Goal: Information Seeking & Learning: Learn about a topic

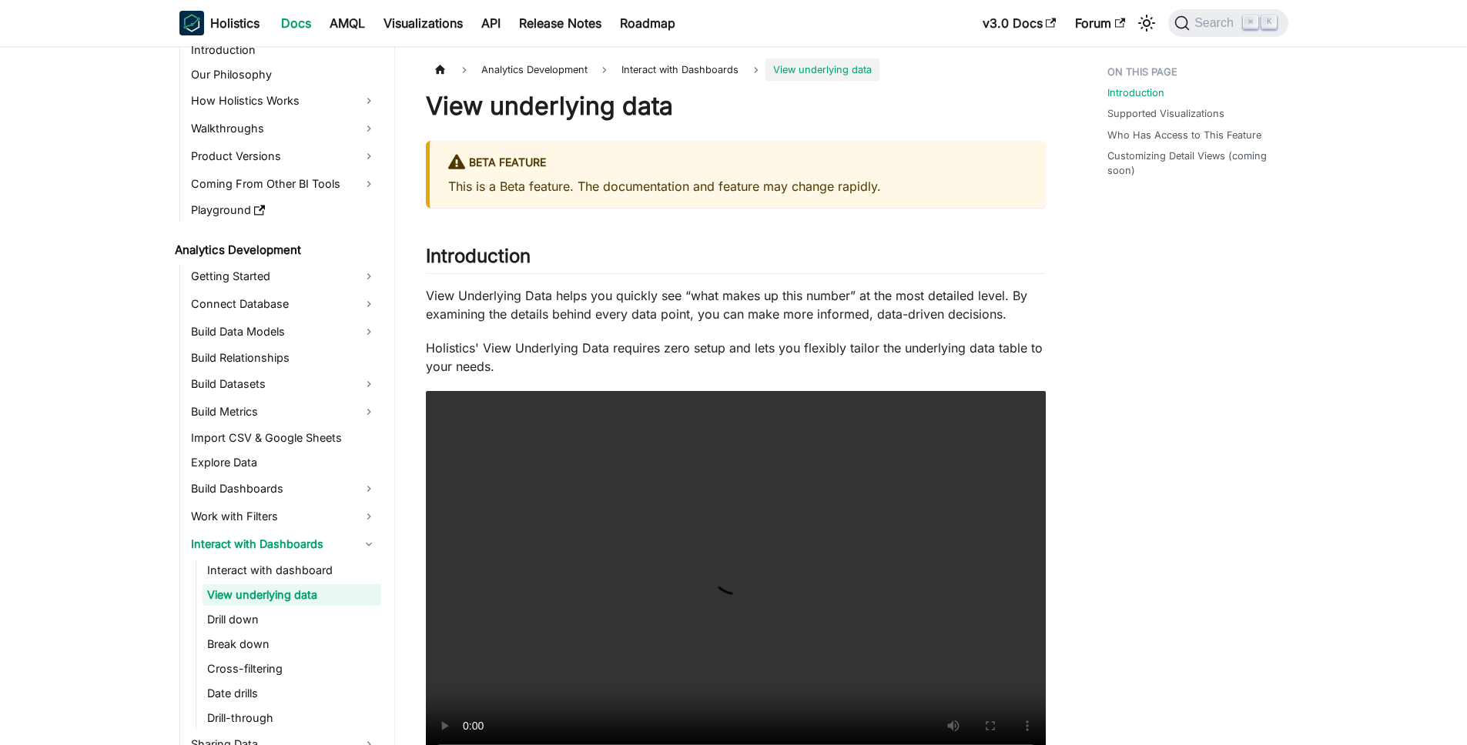
scroll to position [67, 0]
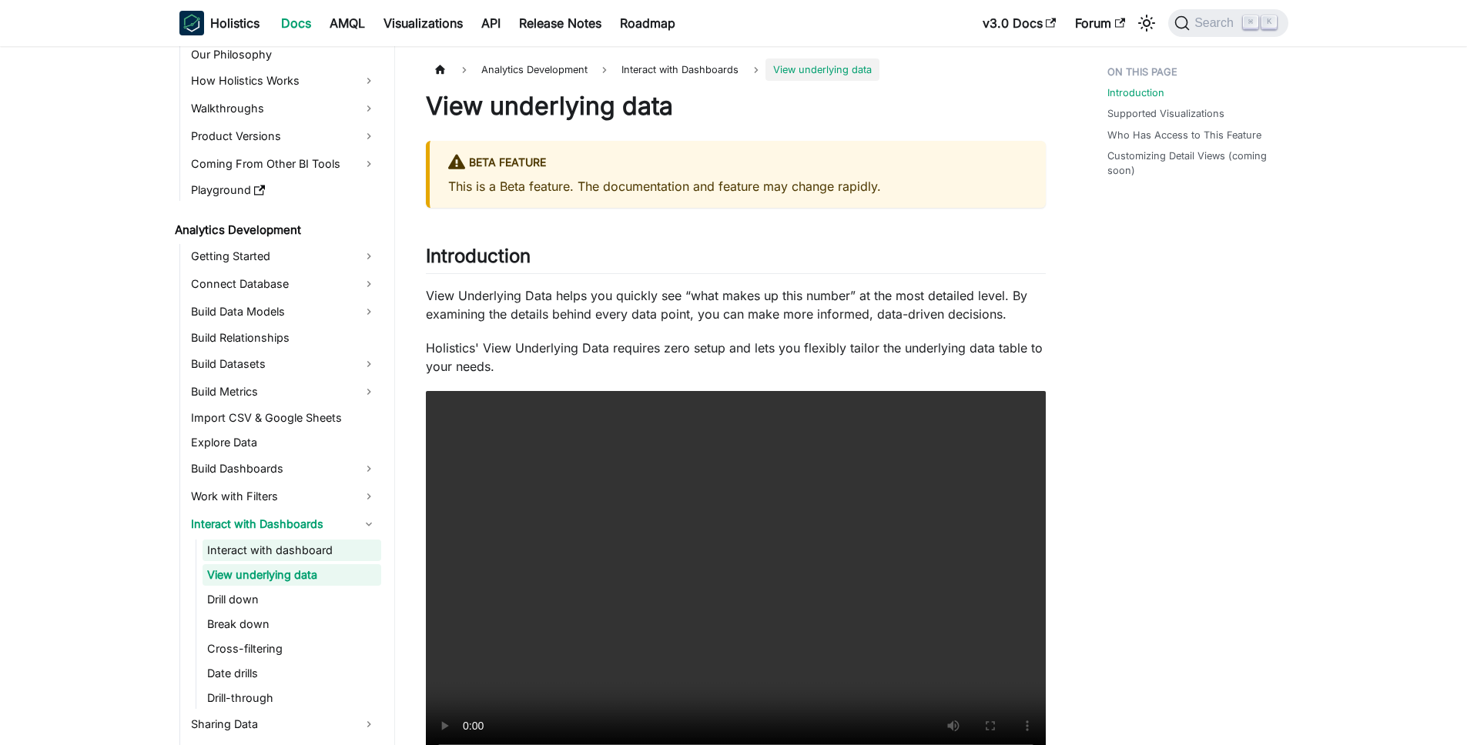
click at [300, 551] on link "Interact with dashboard" at bounding box center [292, 551] width 179 height 22
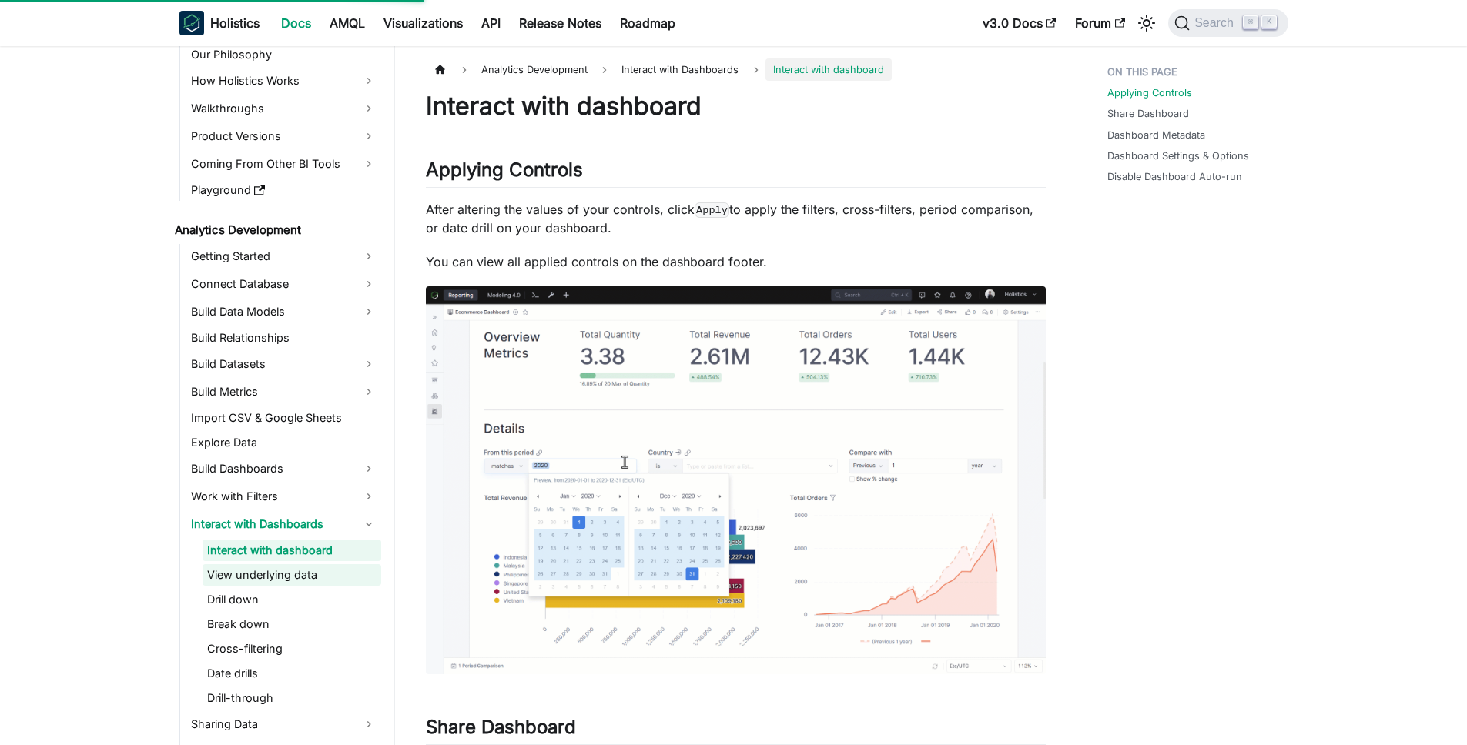
click at [263, 574] on link "View underlying data" at bounding box center [292, 575] width 179 height 22
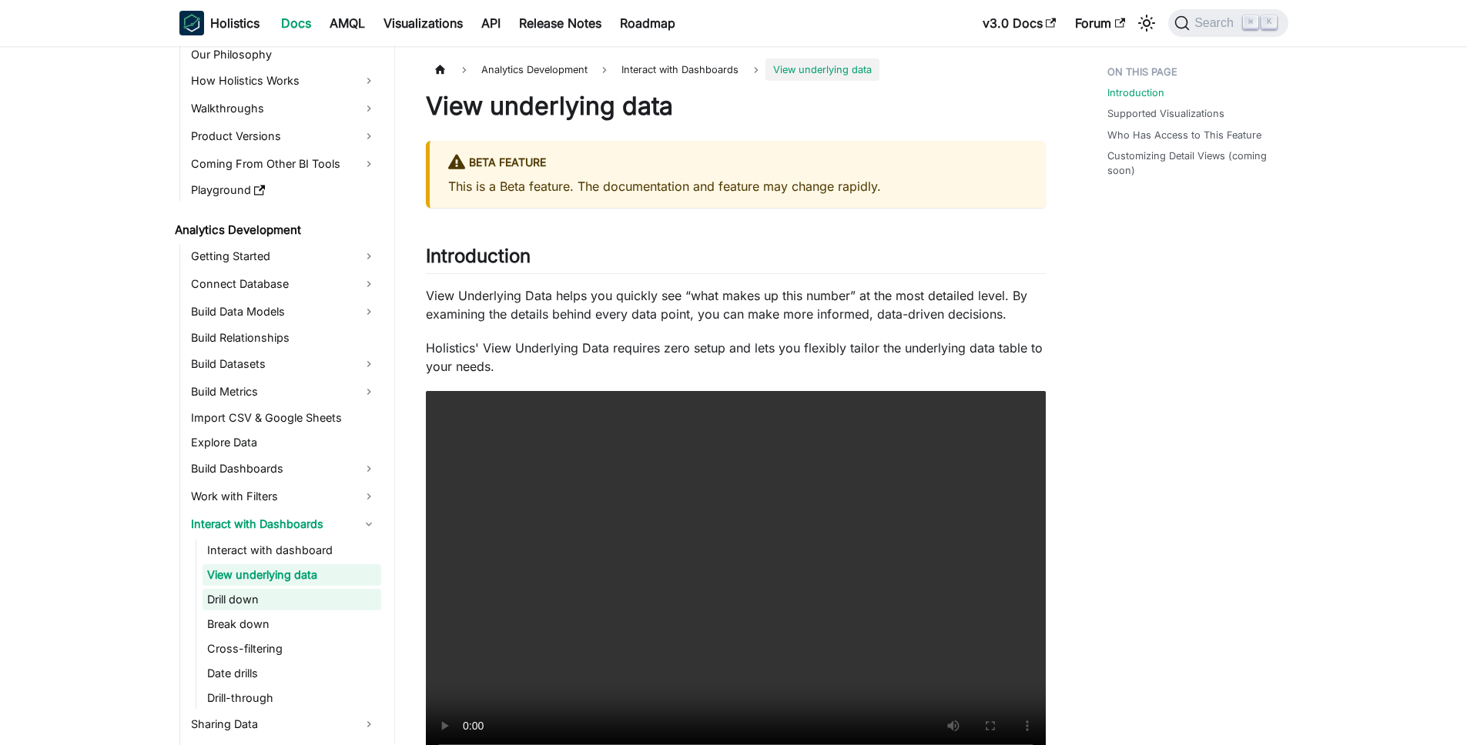
click at [256, 598] on link "Drill down" at bounding box center [292, 600] width 179 height 22
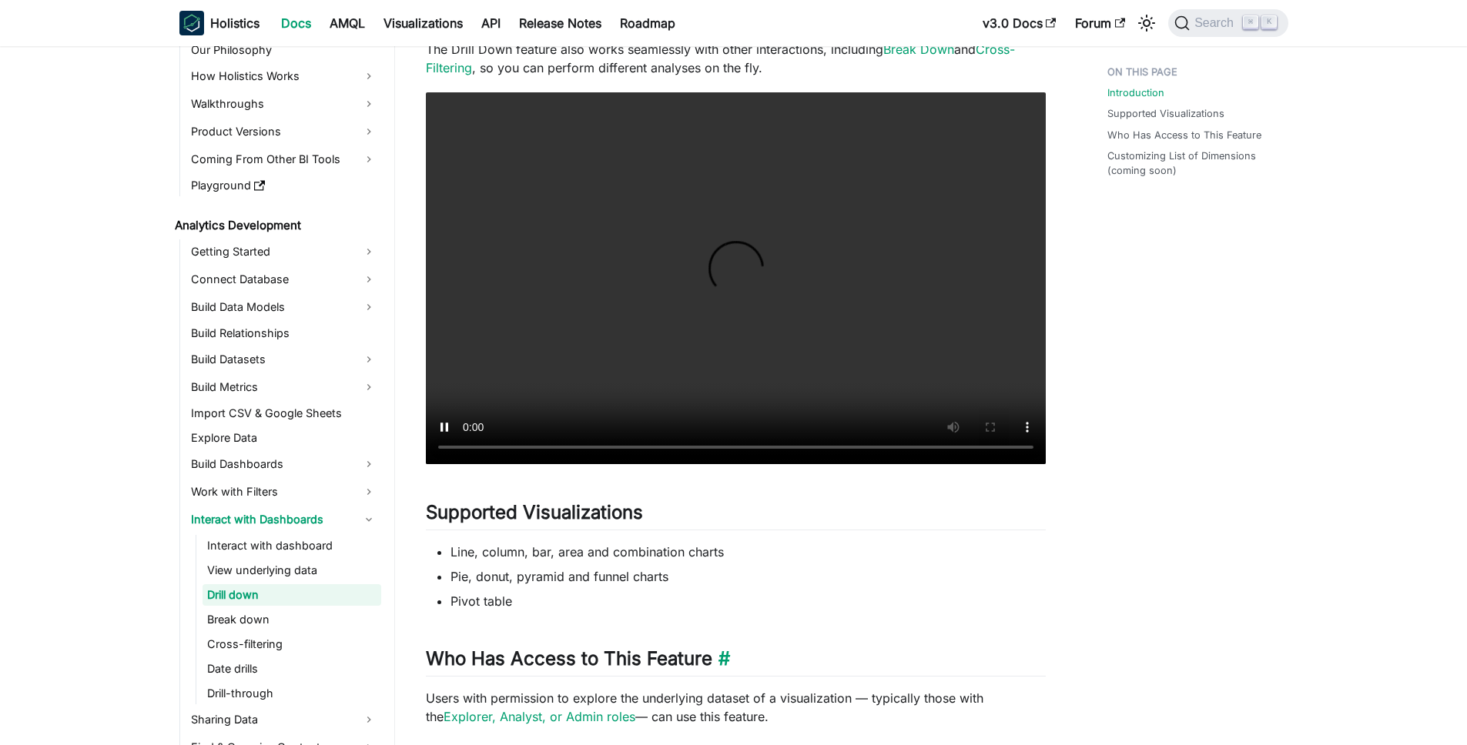
scroll to position [424, 0]
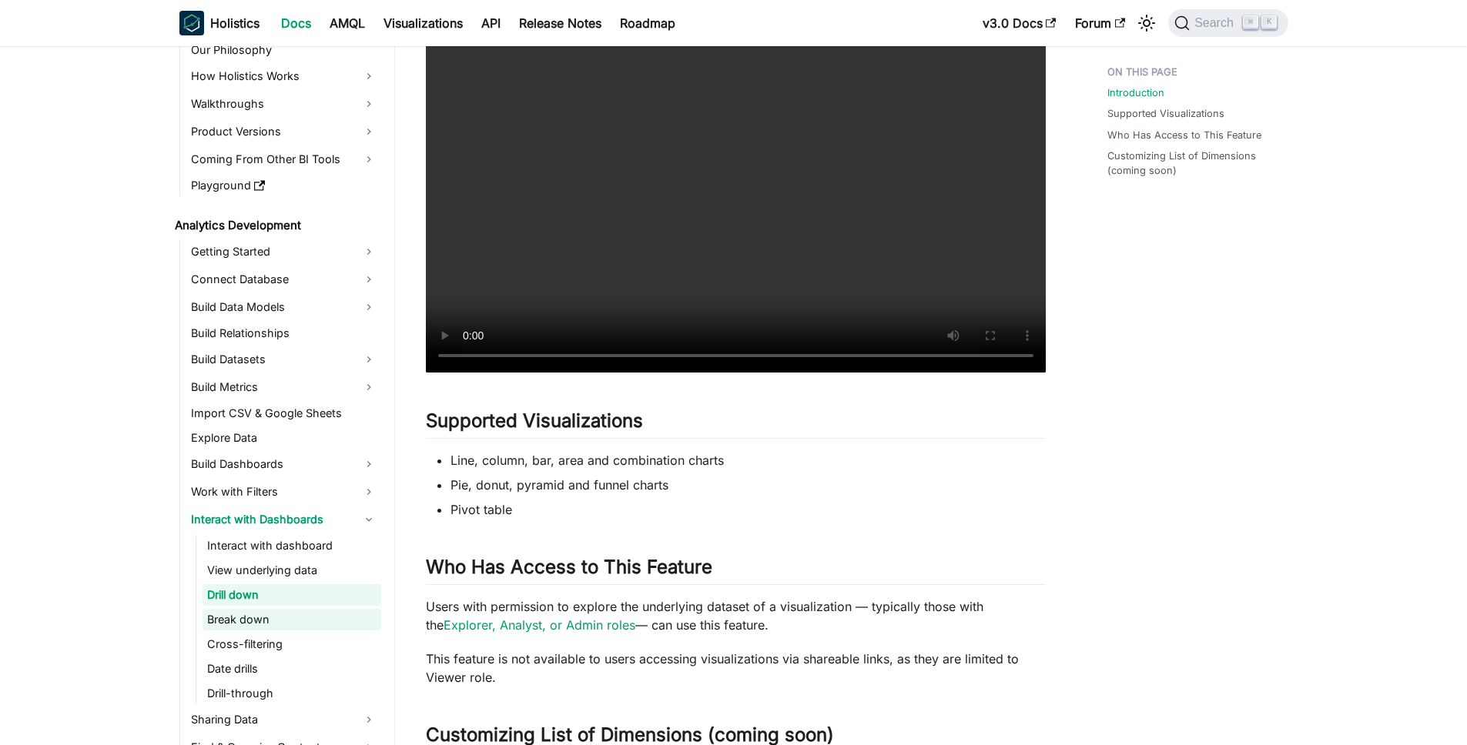
click at [259, 618] on link "Break down" at bounding box center [292, 620] width 179 height 22
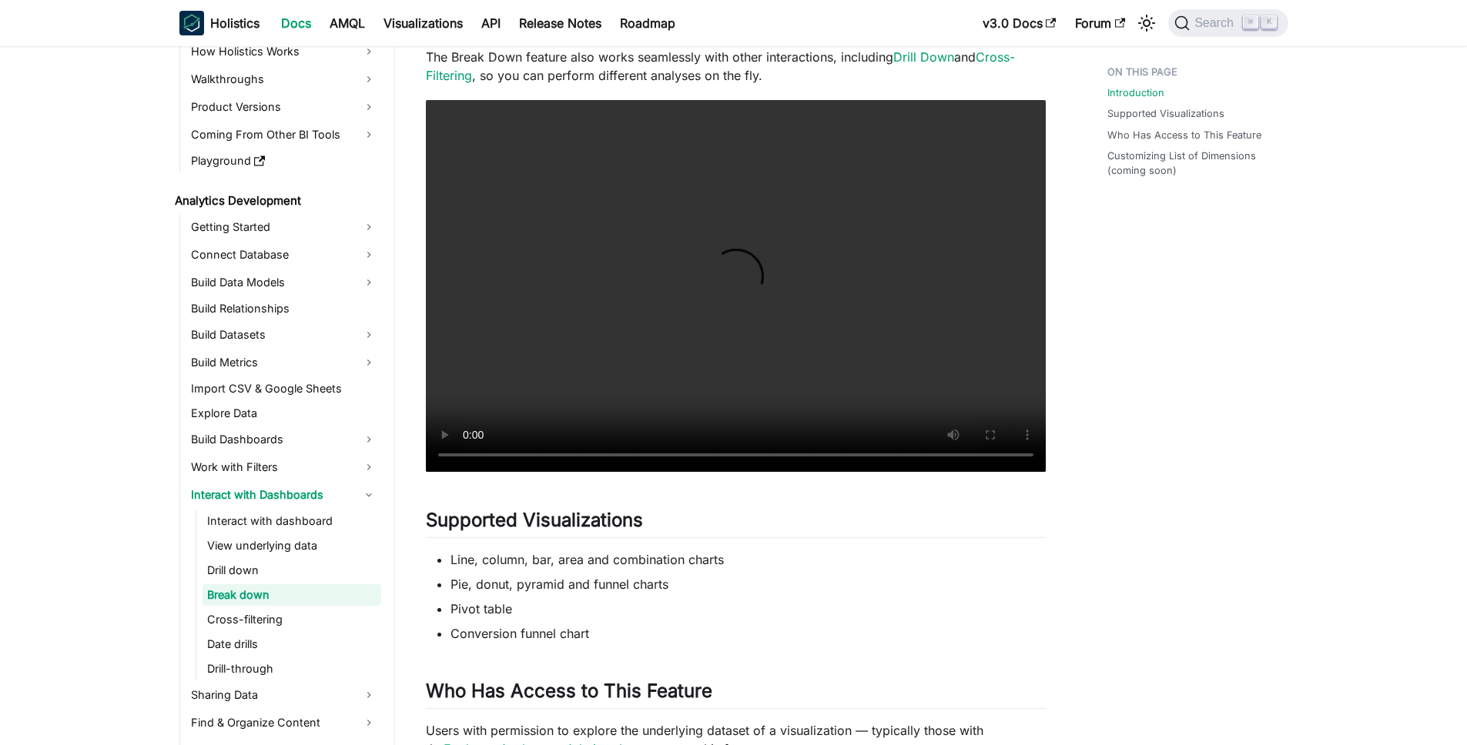
scroll to position [487, 0]
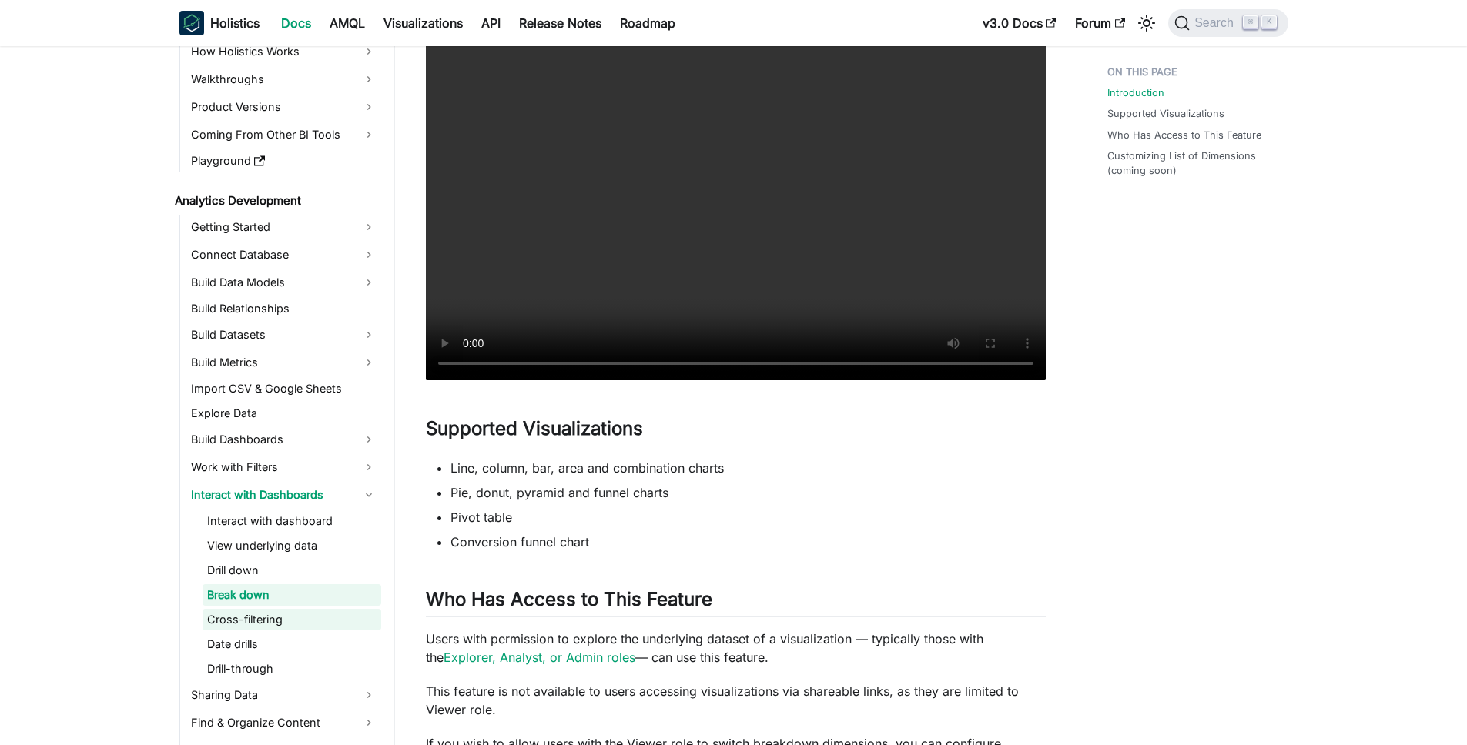
click at [245, 620] on link "Cross-filtering" at bounding box center [292, 620] width 179 height 22
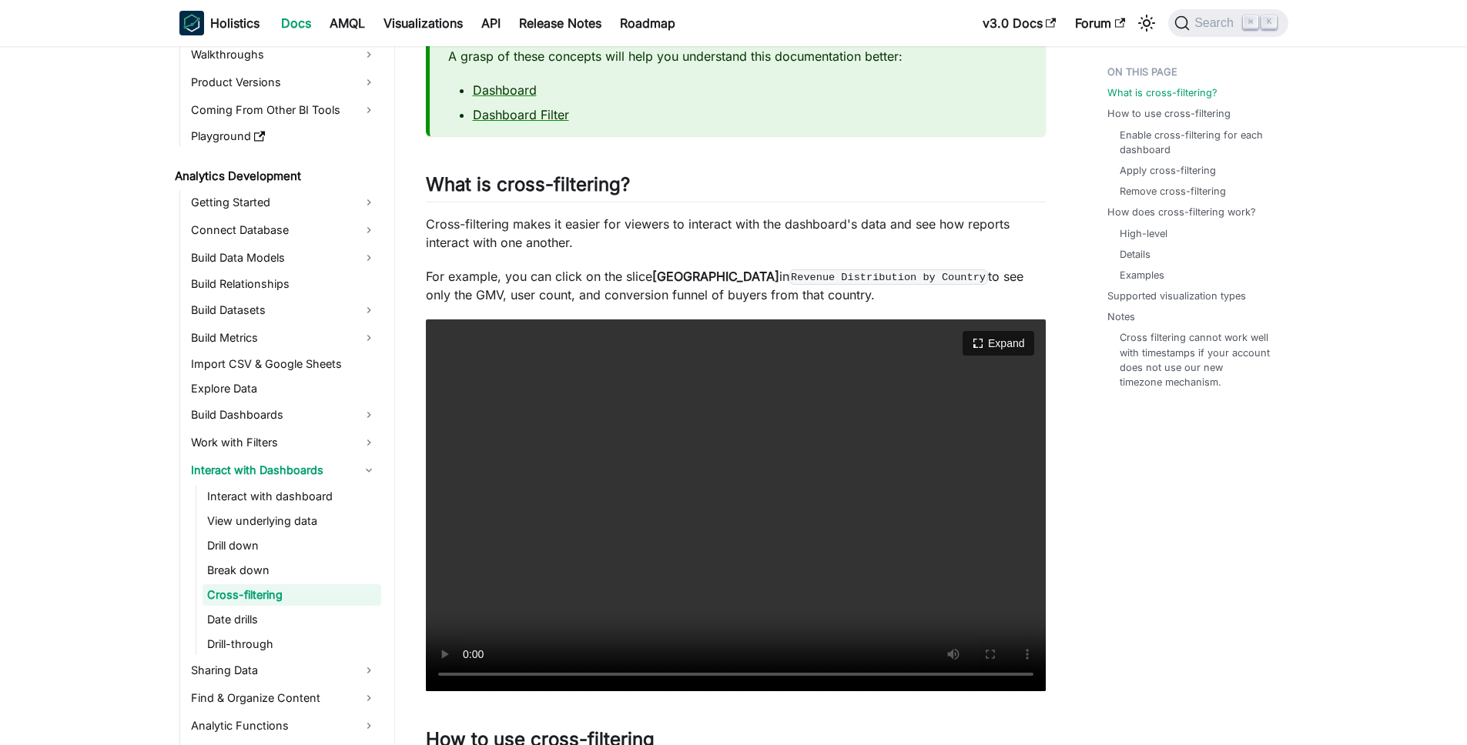
scroll to position [313, 0]
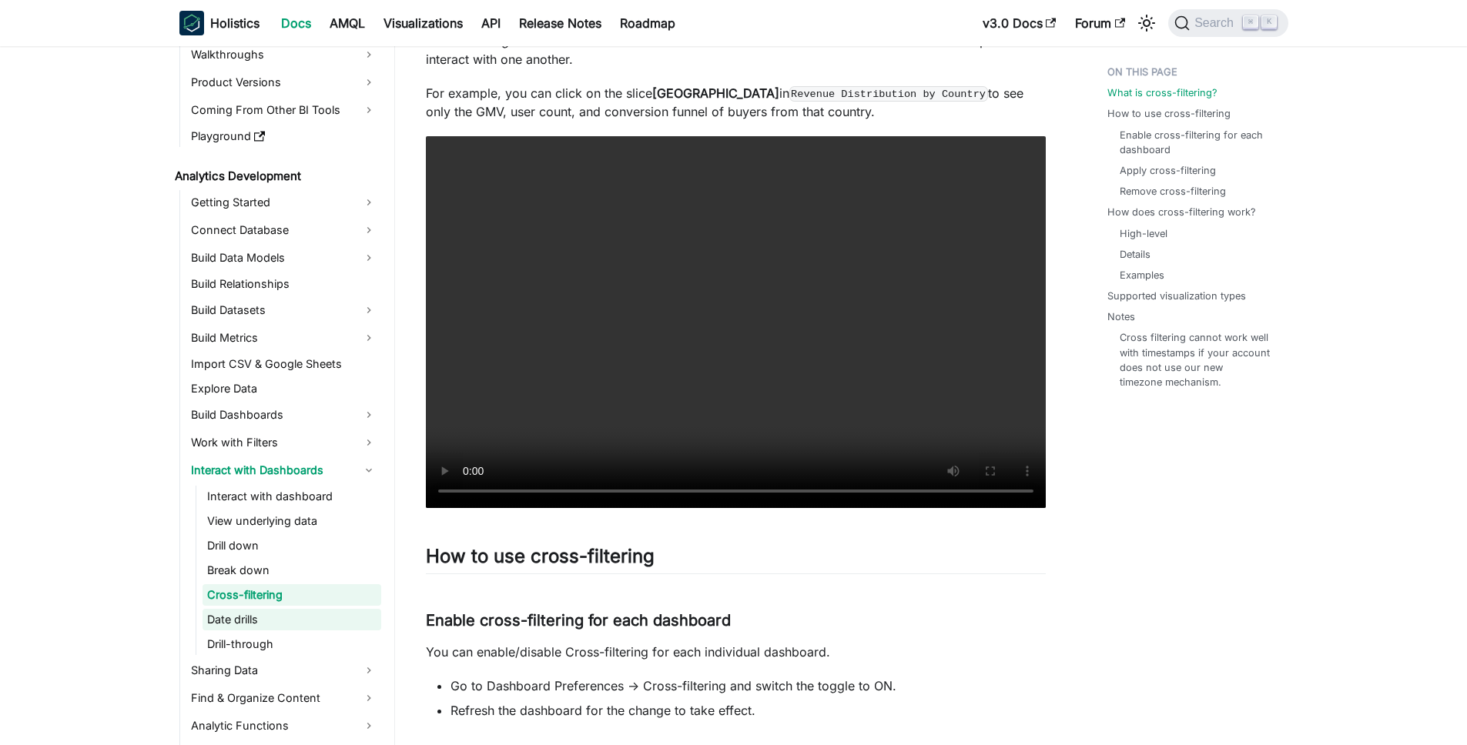
click at [266, 626] on link "Date drills" at bounding box center [292, 620] width 179 height 22
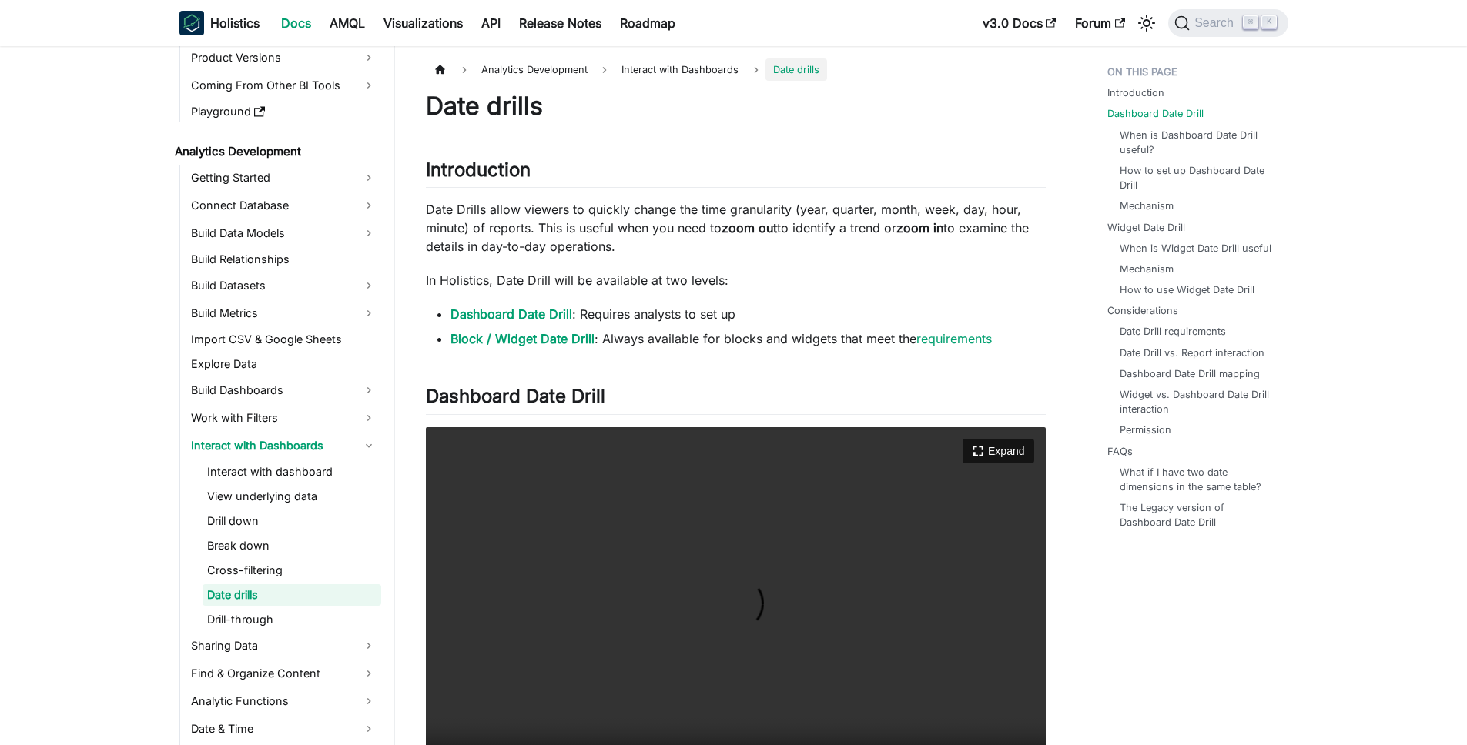
scroll to position [348, 0]
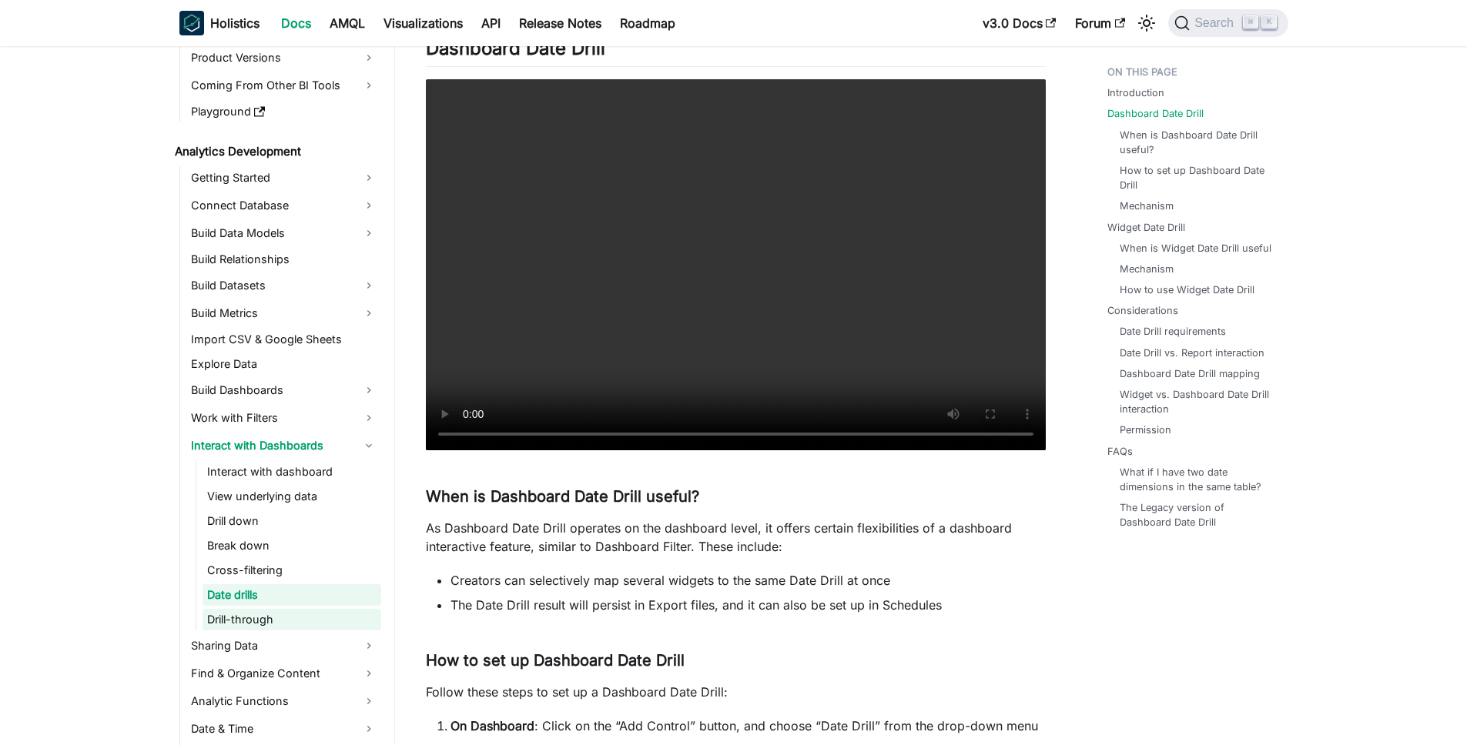
click at [240, 617] on link "Drill-through" at bounding box center [292, 620] width 179 height 22
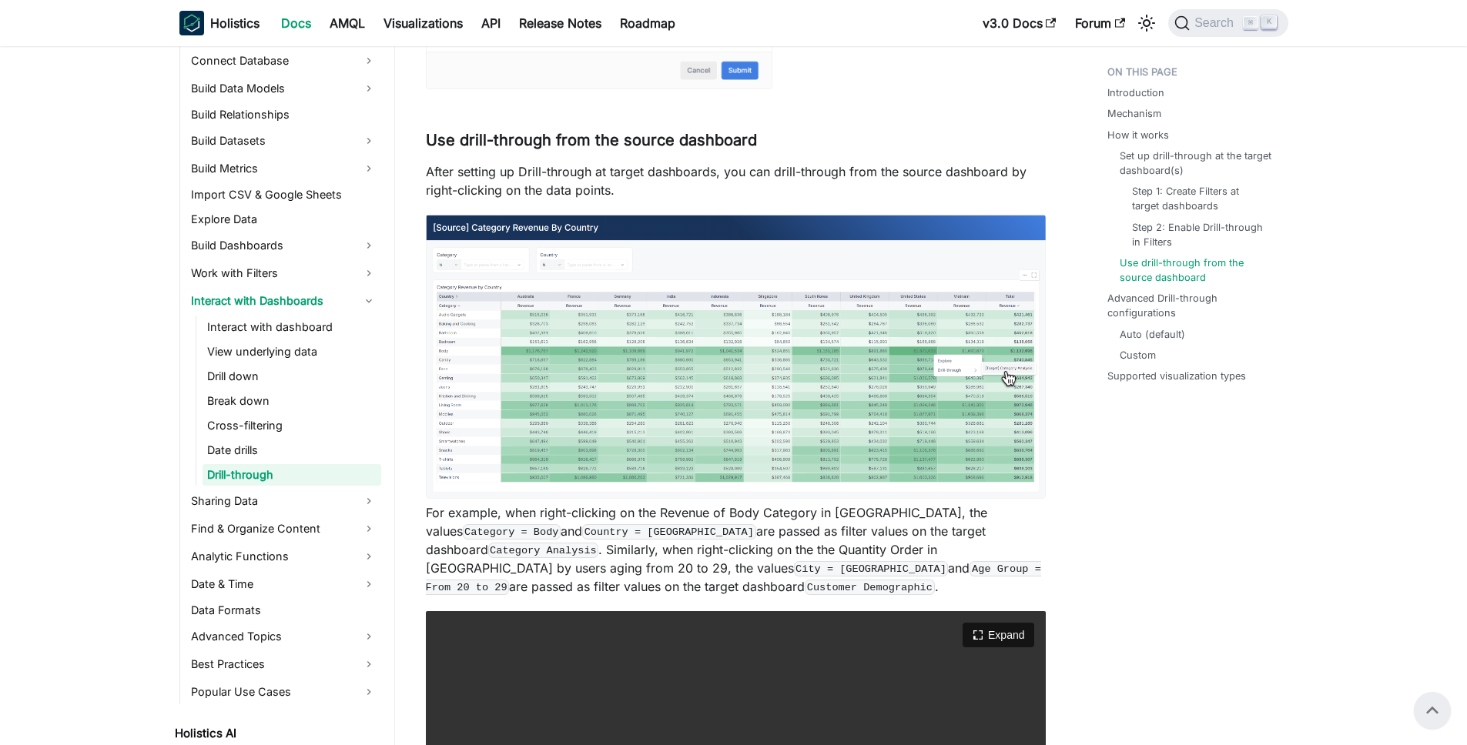
scroll to position [3549, 0]
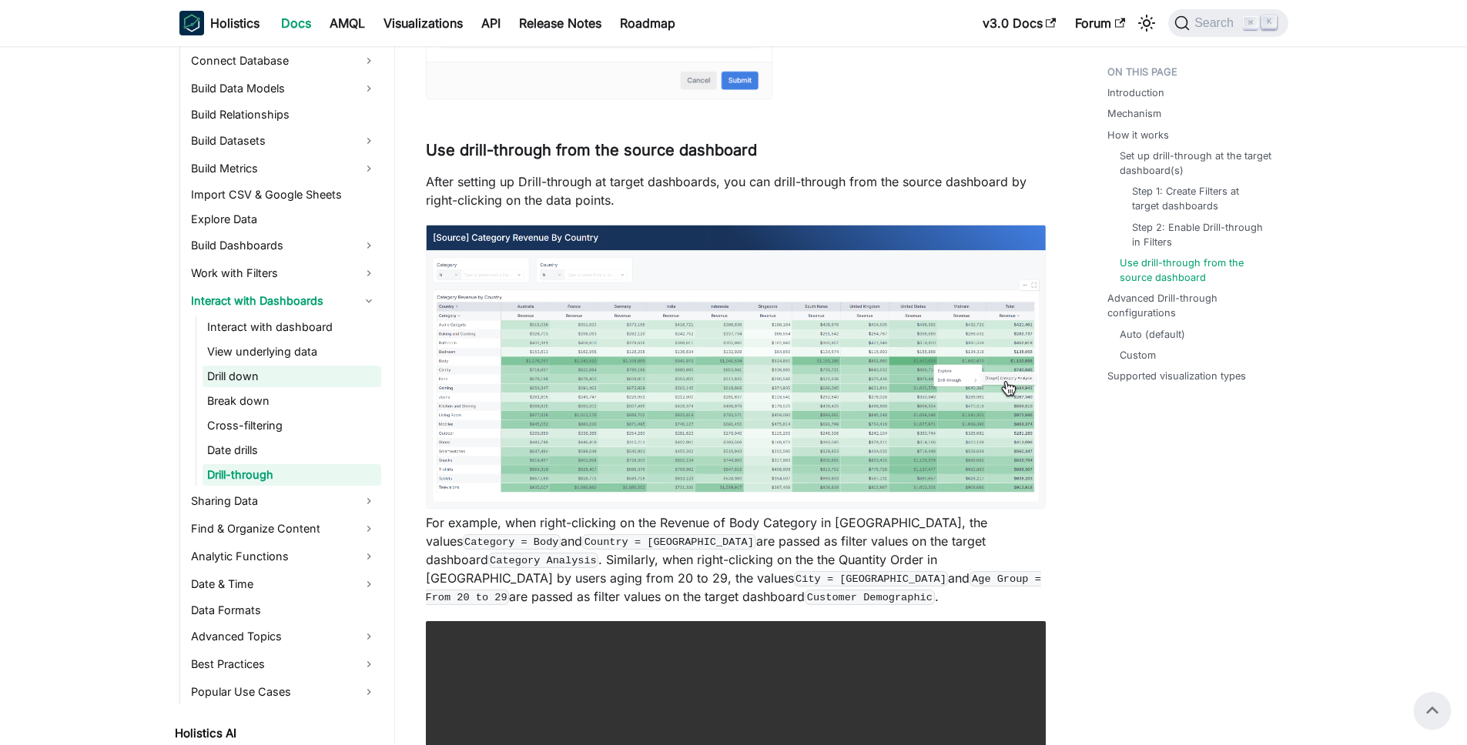
click at [240, 377] on link "Drill down" at bounding box center [292, 377] width 179 height 22
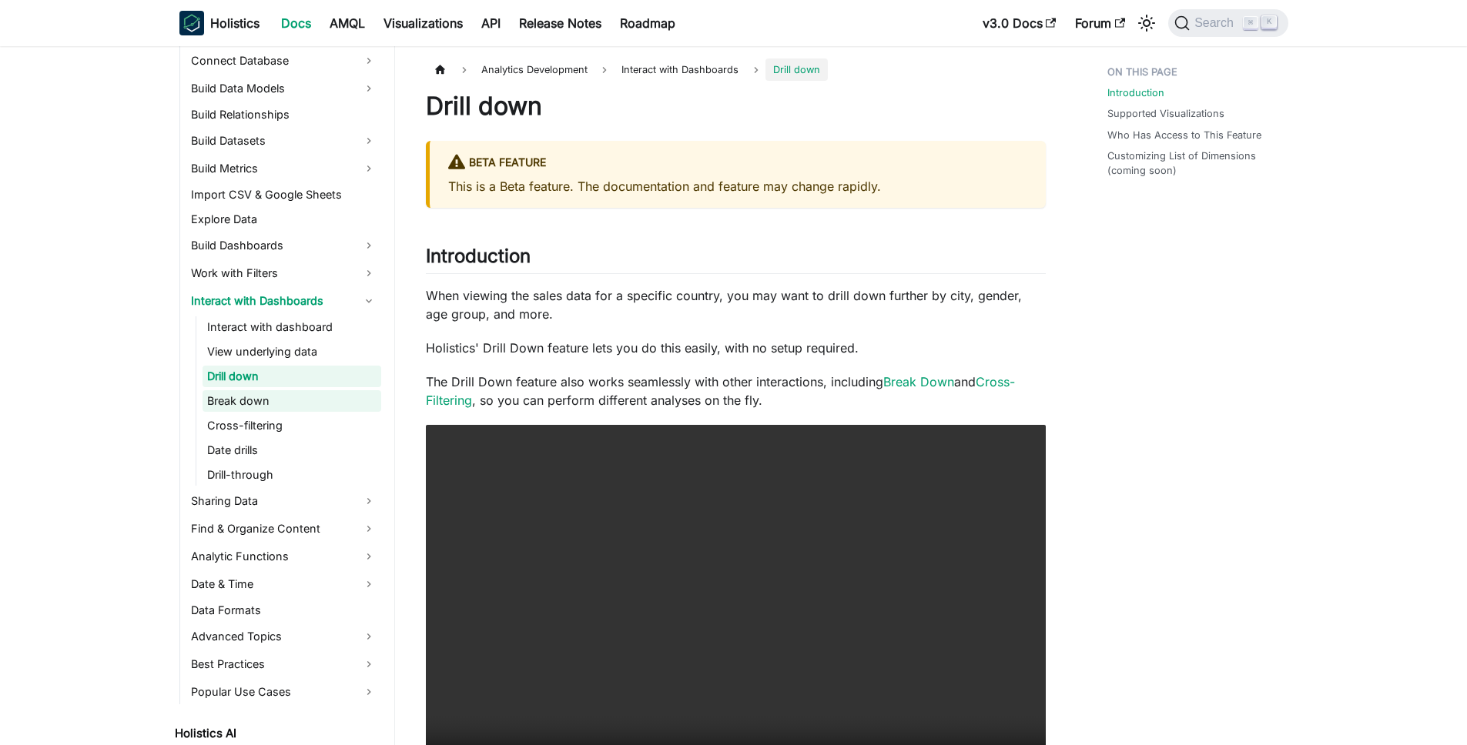
click at [240, 405] on link "Break down" at bounding box center [292, 401] width 179 height 22
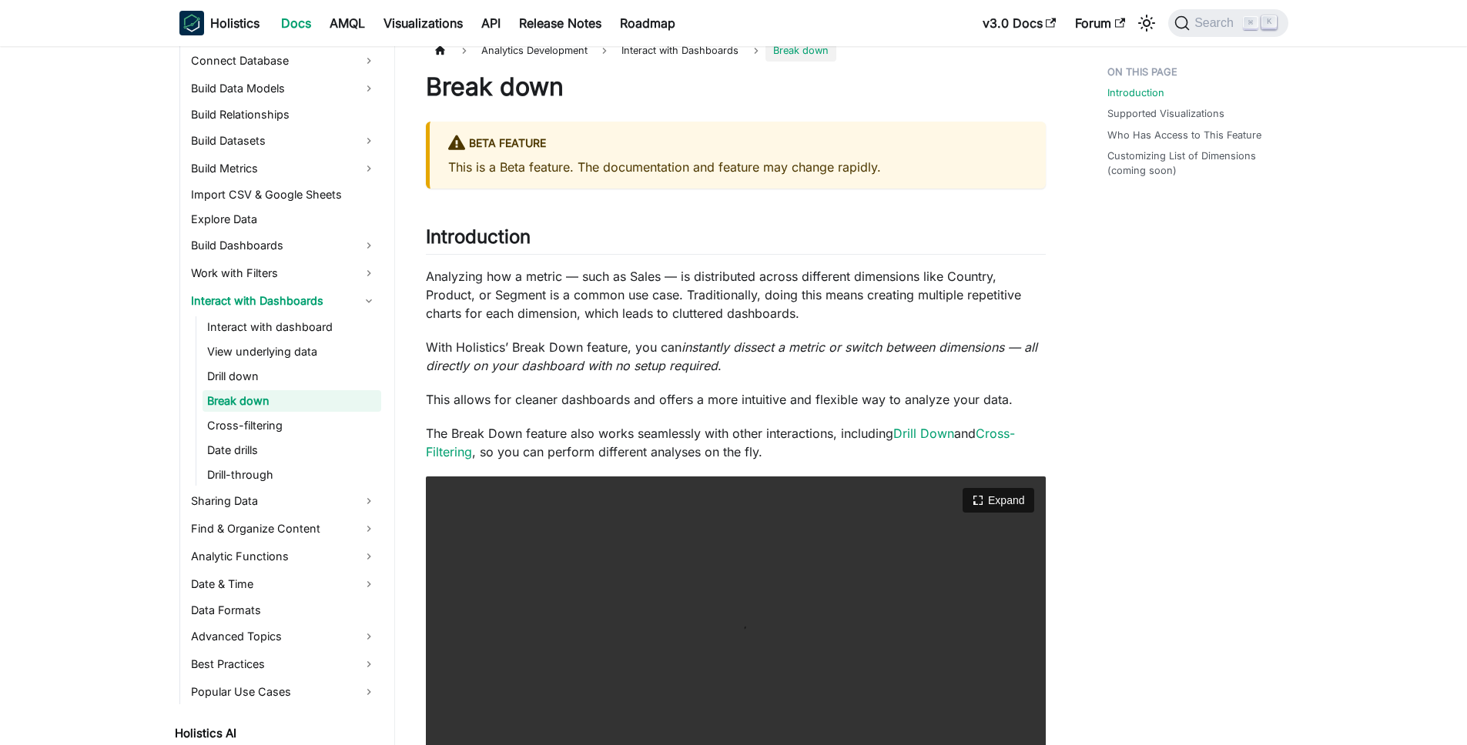
scroll to position [30, 0]
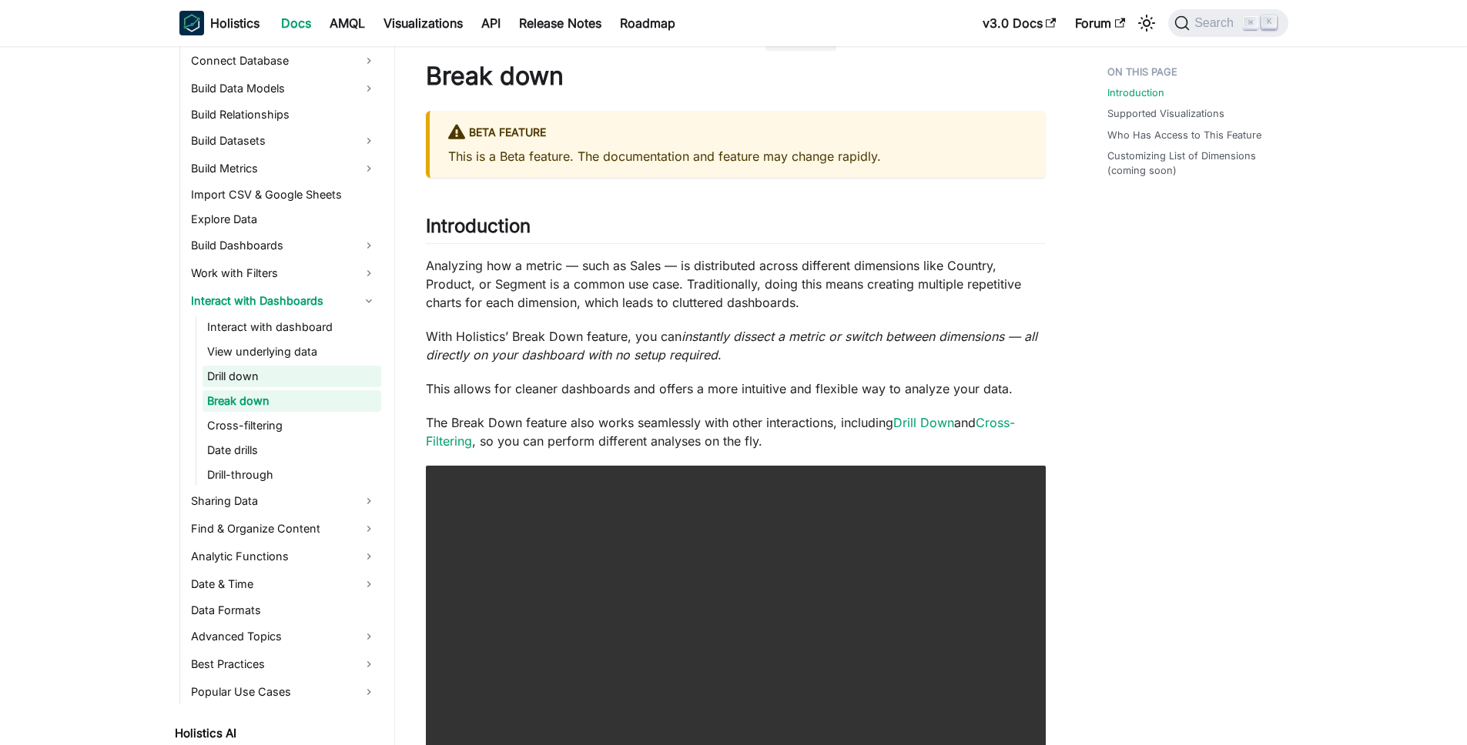
click at [229, 379] on link "Drill down" at bounding box center [292, 377] width 179 height 22
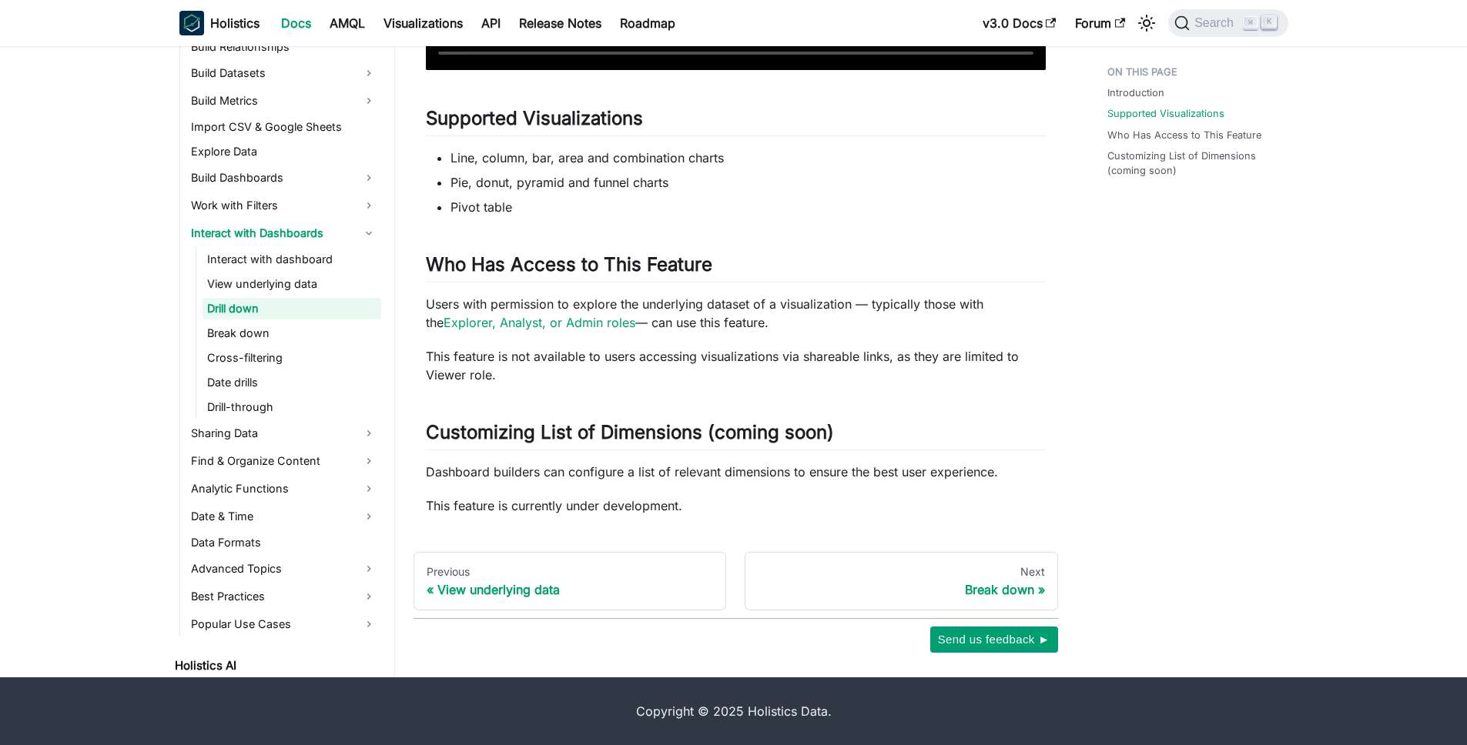
scroll to position [260, 0]
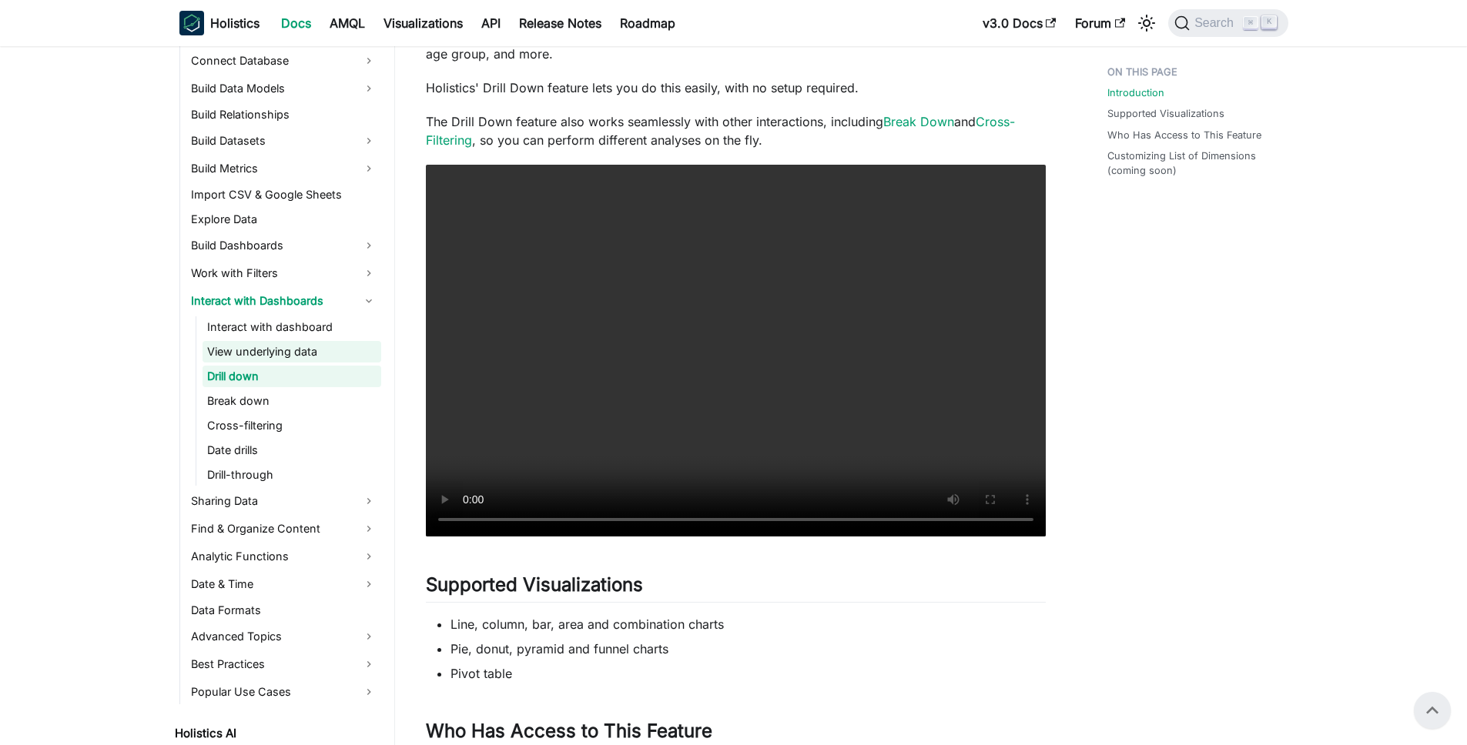
click at [268, 352] on link "View underlying data" at bounding box center [292, 352] width 179 height 22
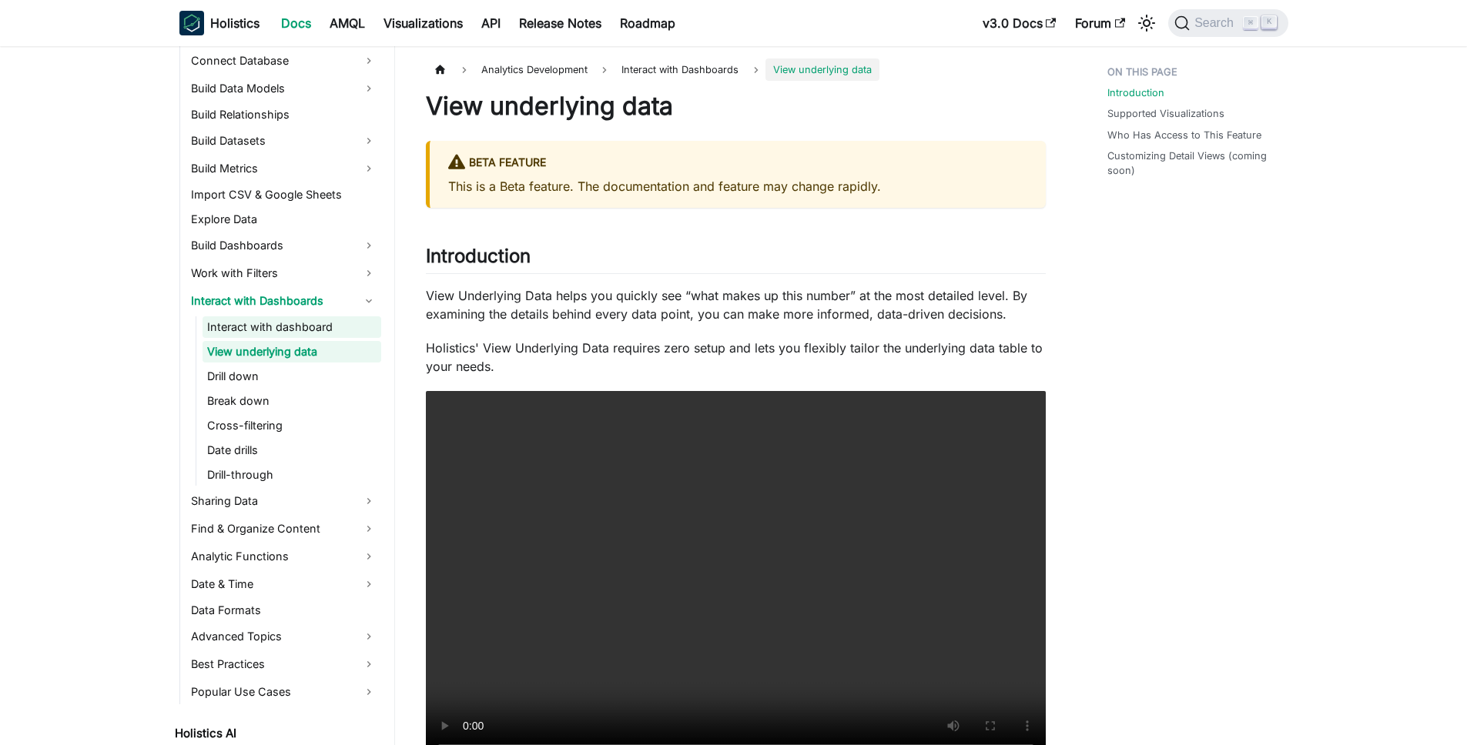
click at [293, 322] on link "Interact with dashboard" at bounding box center [292, 328] width 179 height 22
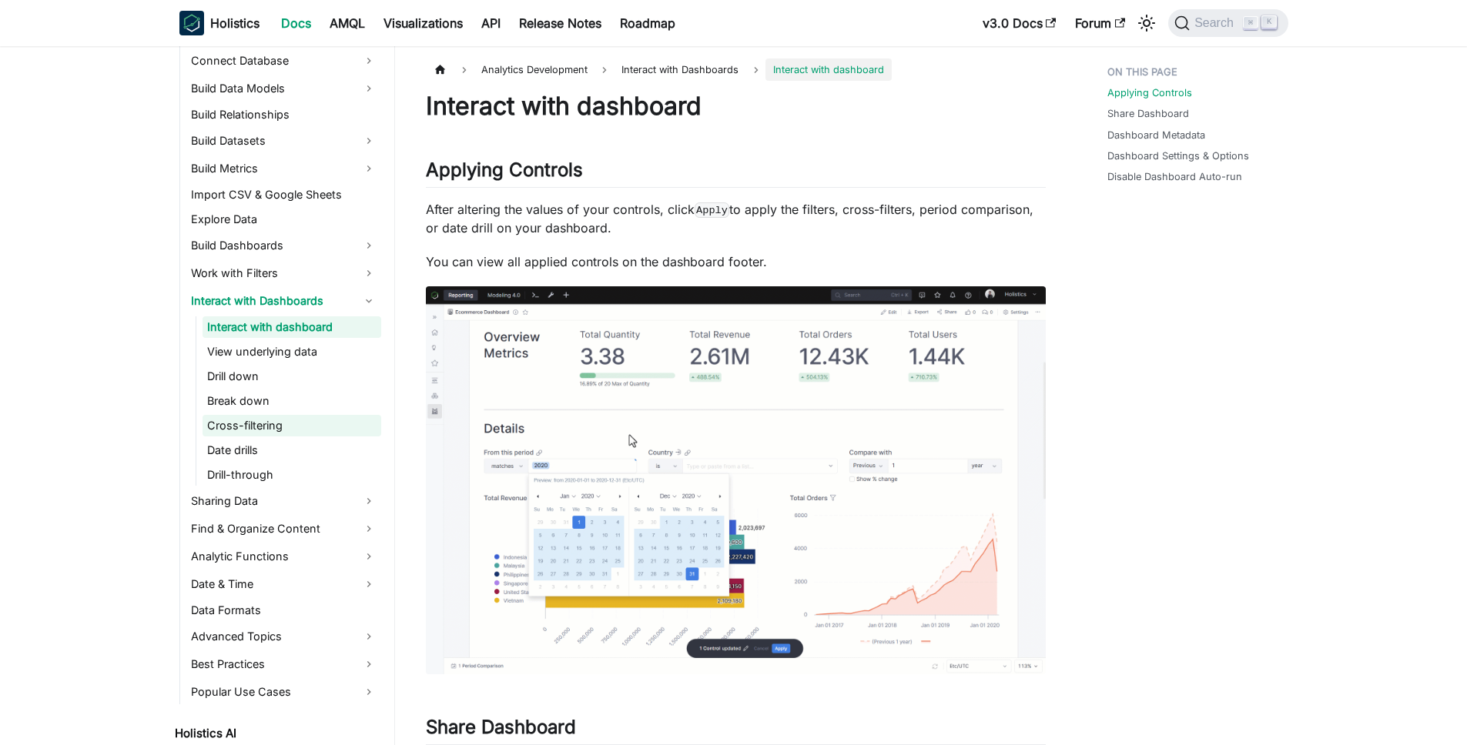
click at [281, 417] on link "Cross-filtering" at bounding box center [292, 426] width 179 height 22
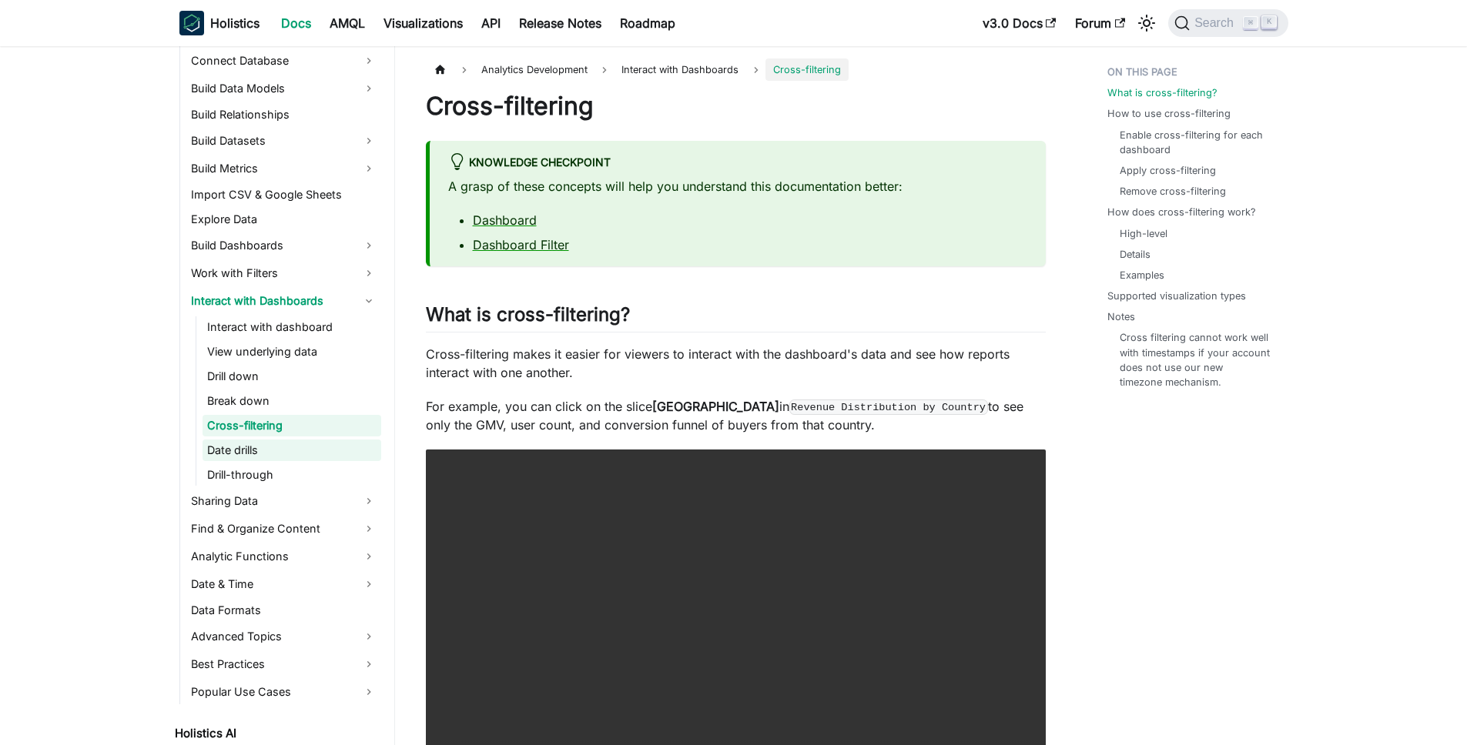
click at [317, 446] on link "Date drills" at bounding box center [292, 451] width 179 height 22
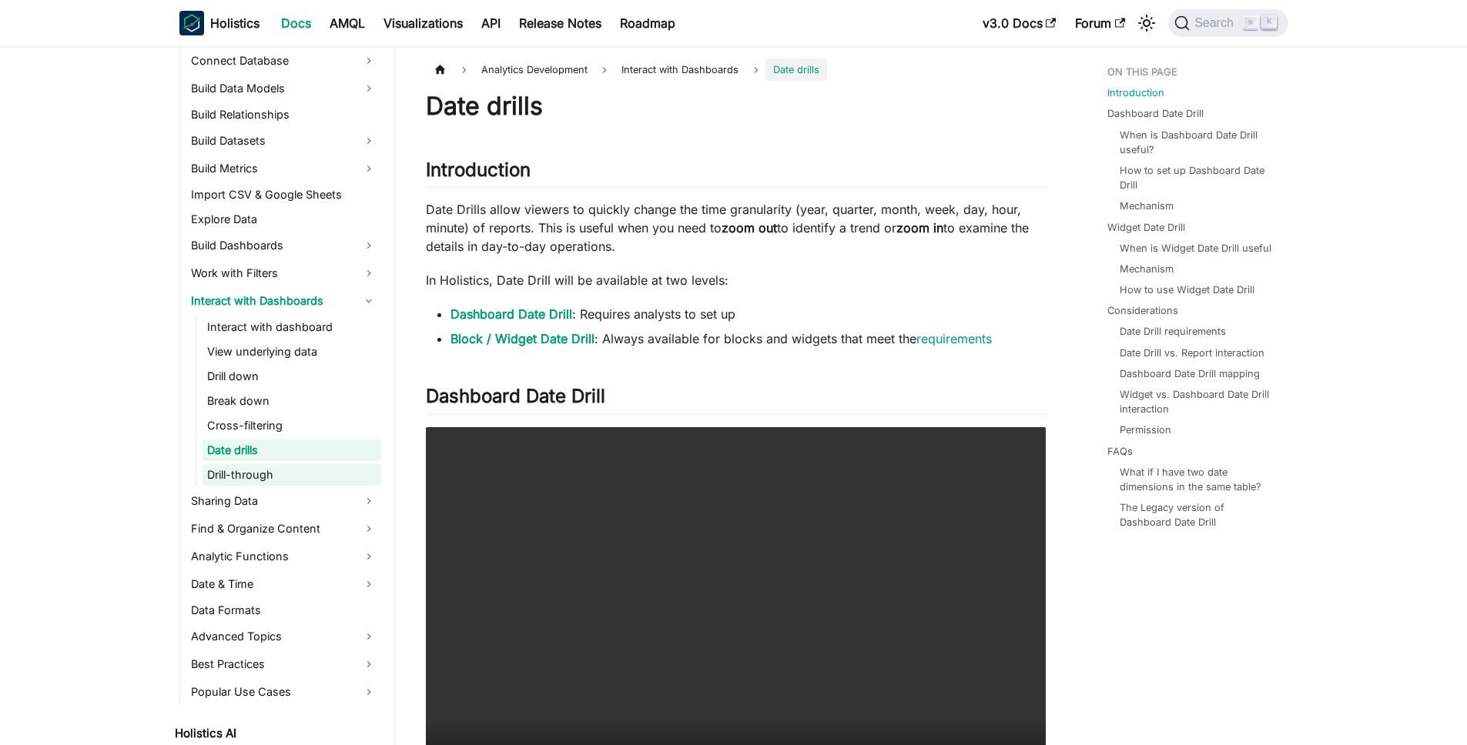
click at [308, 472] on link "Drill-through" at bounding box center [292, 475] width 179 height 22
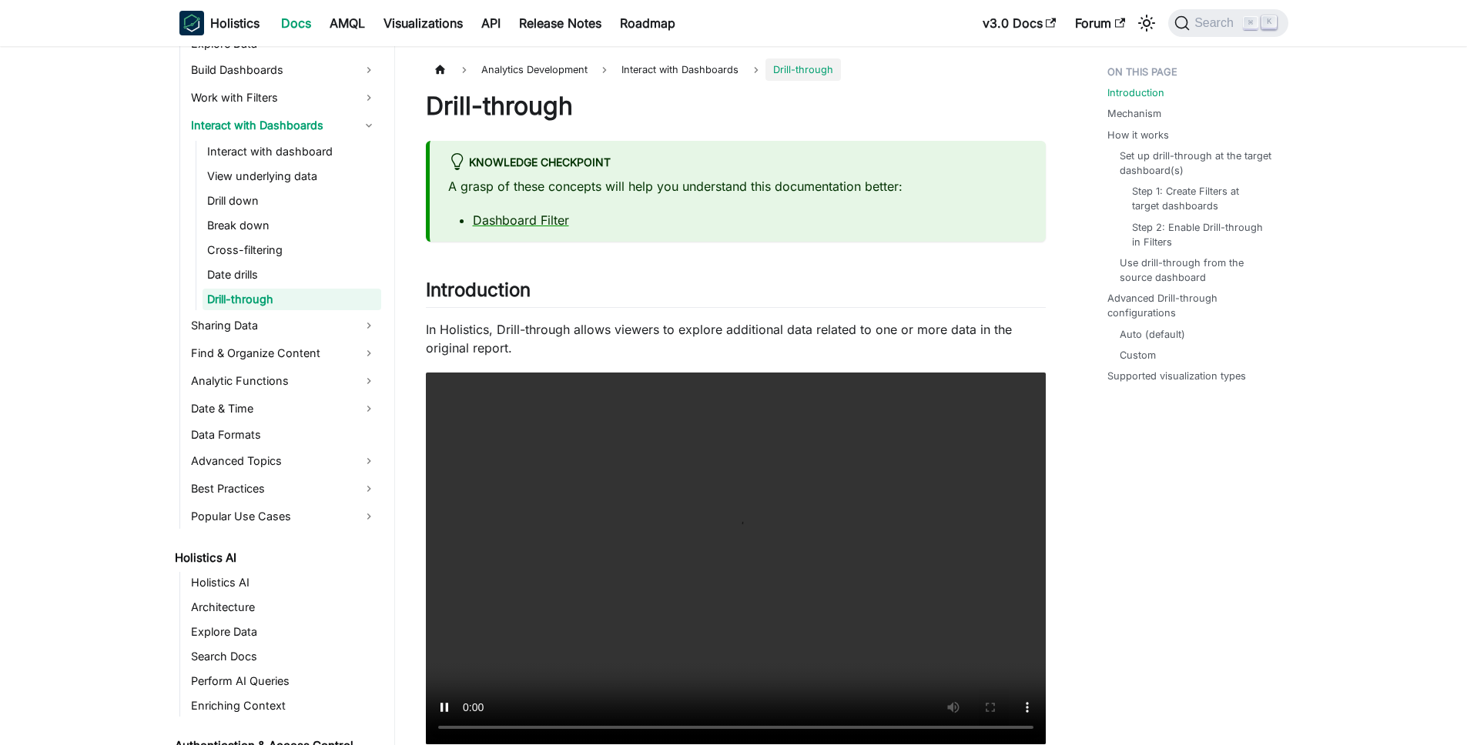
scroll to position [494, 0]
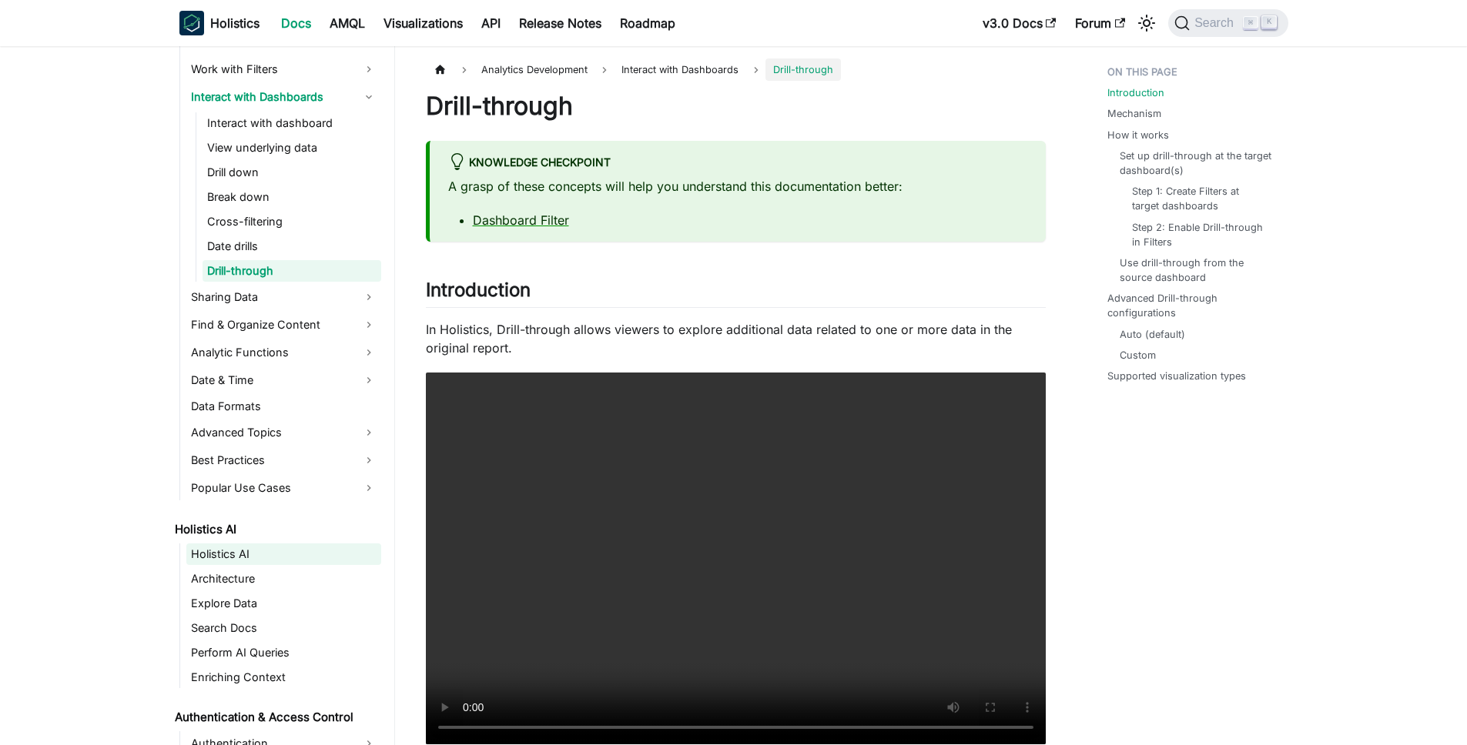
click at [304, 558] on link "Holistics AI" at bounding box center [283, 555] width 195 height 22
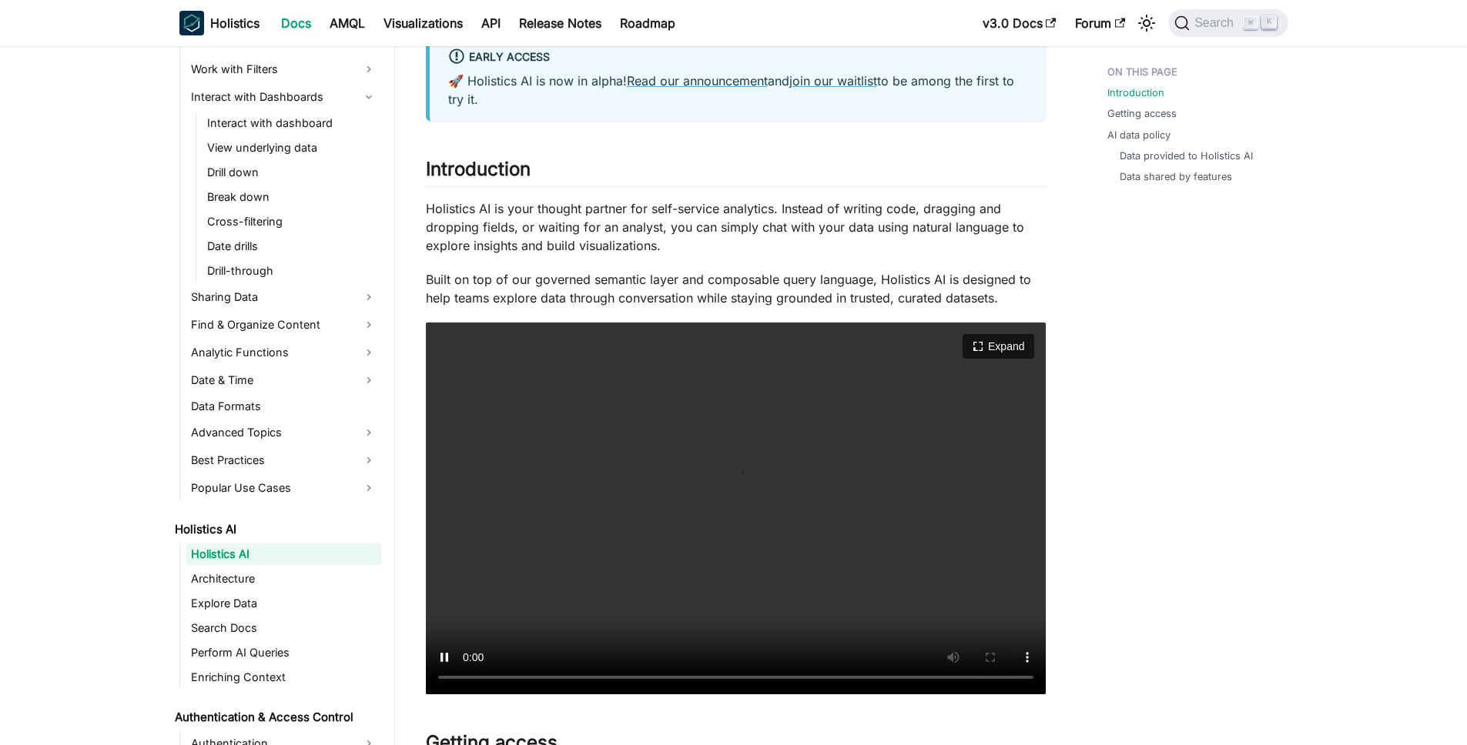
scroll to position [144, 0]
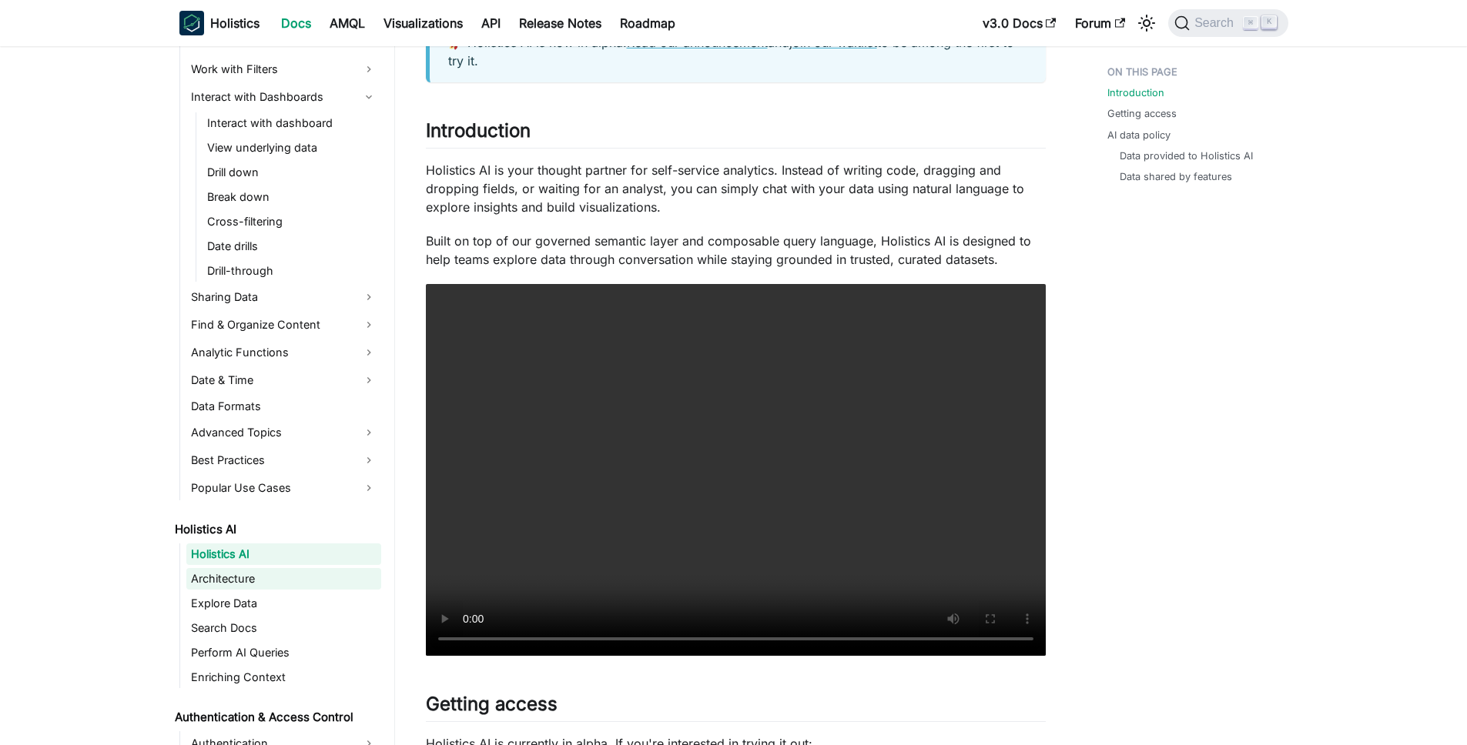
click at [262, 573] on link "Architecture" at bounding box center [283, 579] width 195 height 22
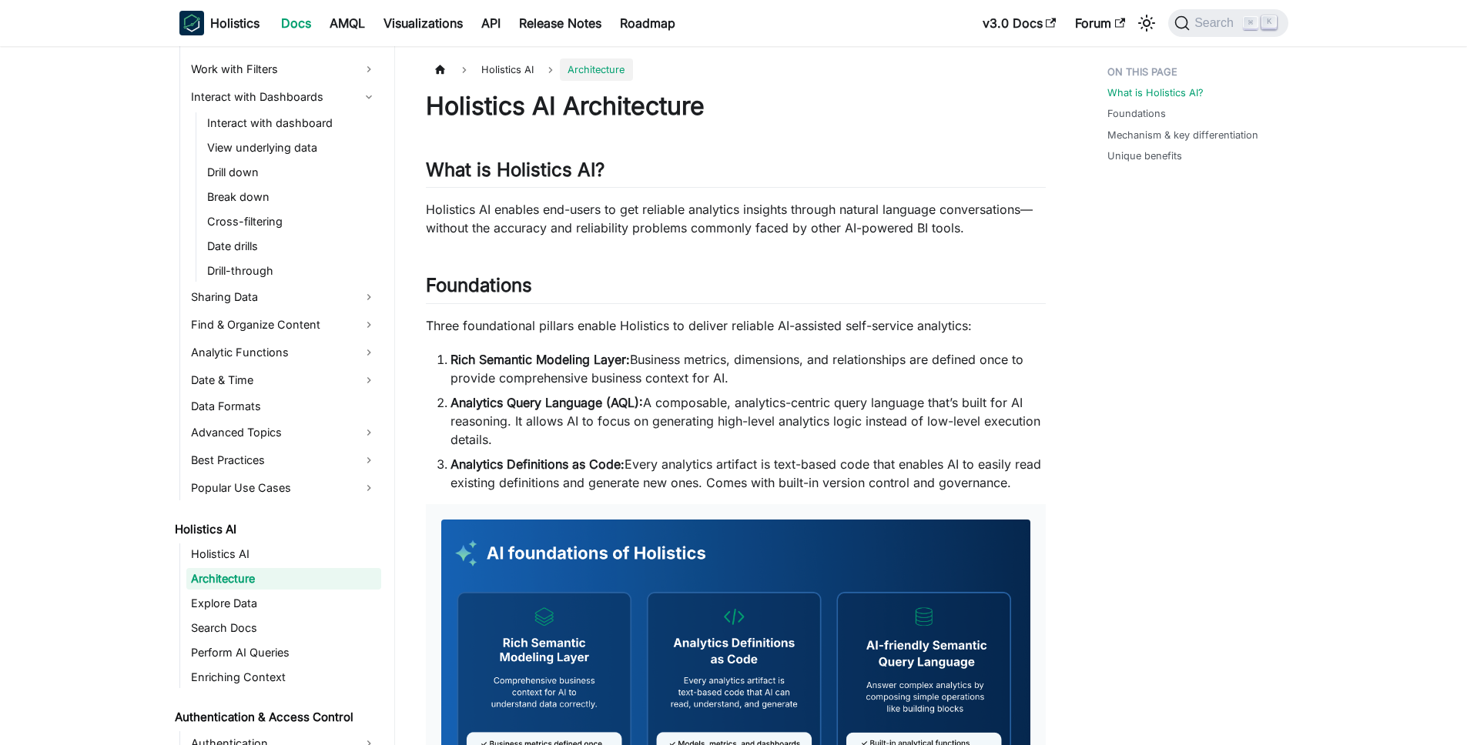
scroll to position [203, 0]
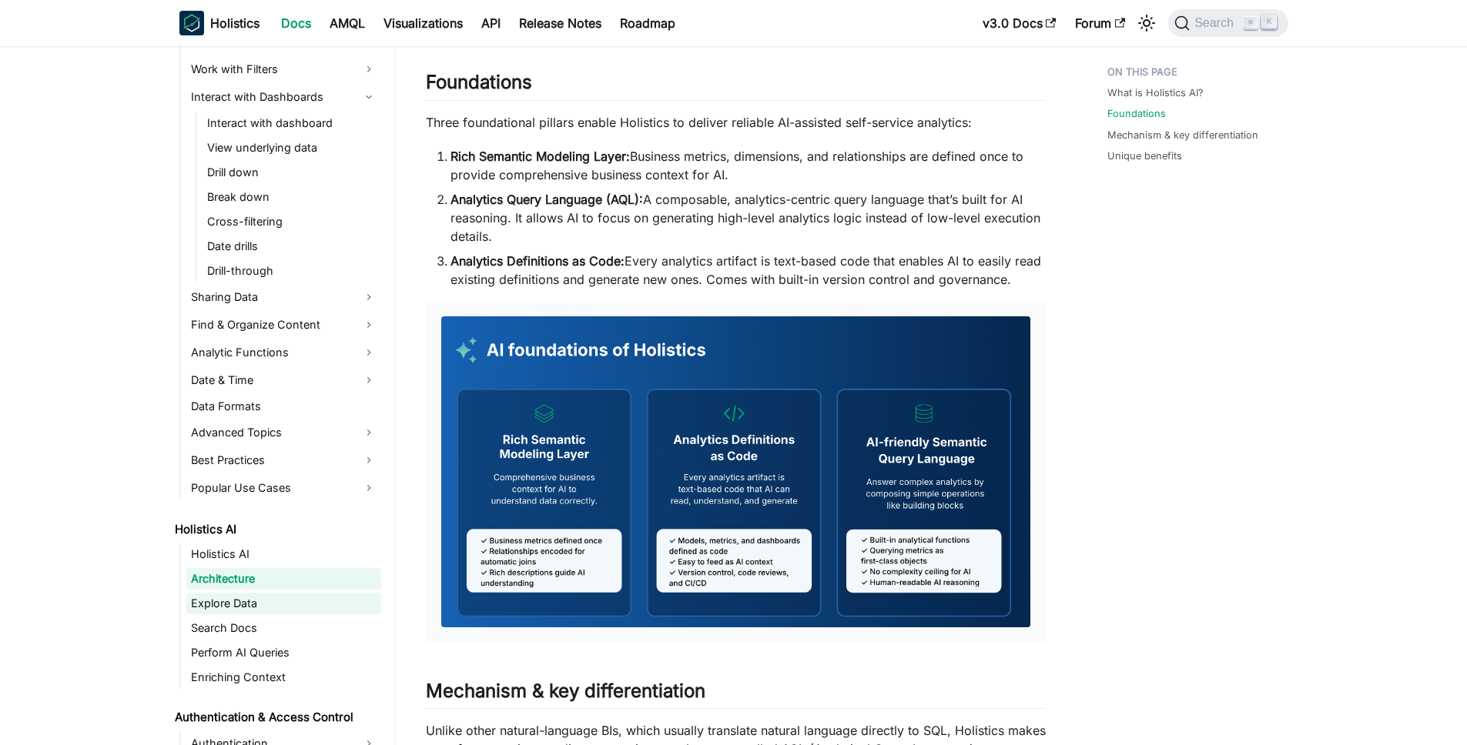
click at [257, 595] on link "Explore Data" at bounding box center [283, 604] width 195 height 22
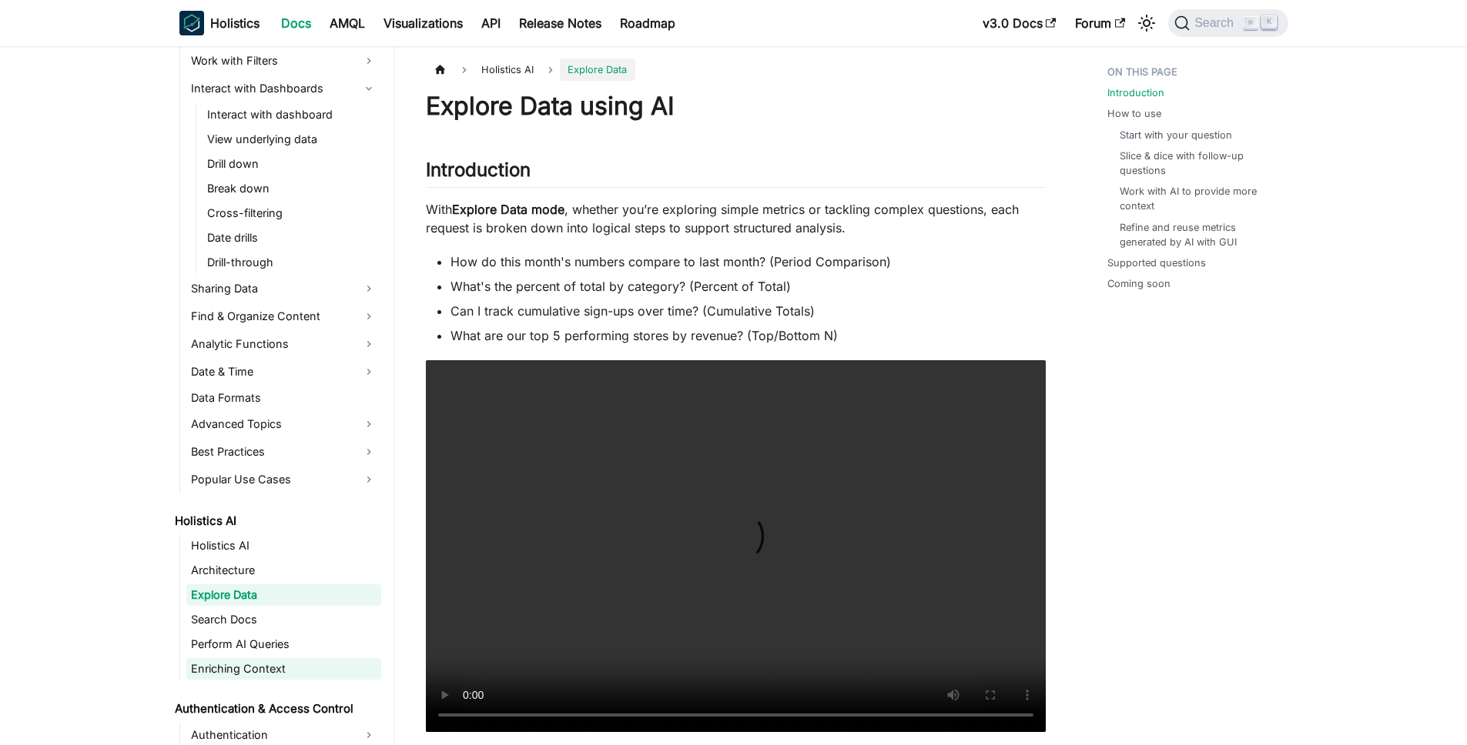
scroll to position [663, 0]
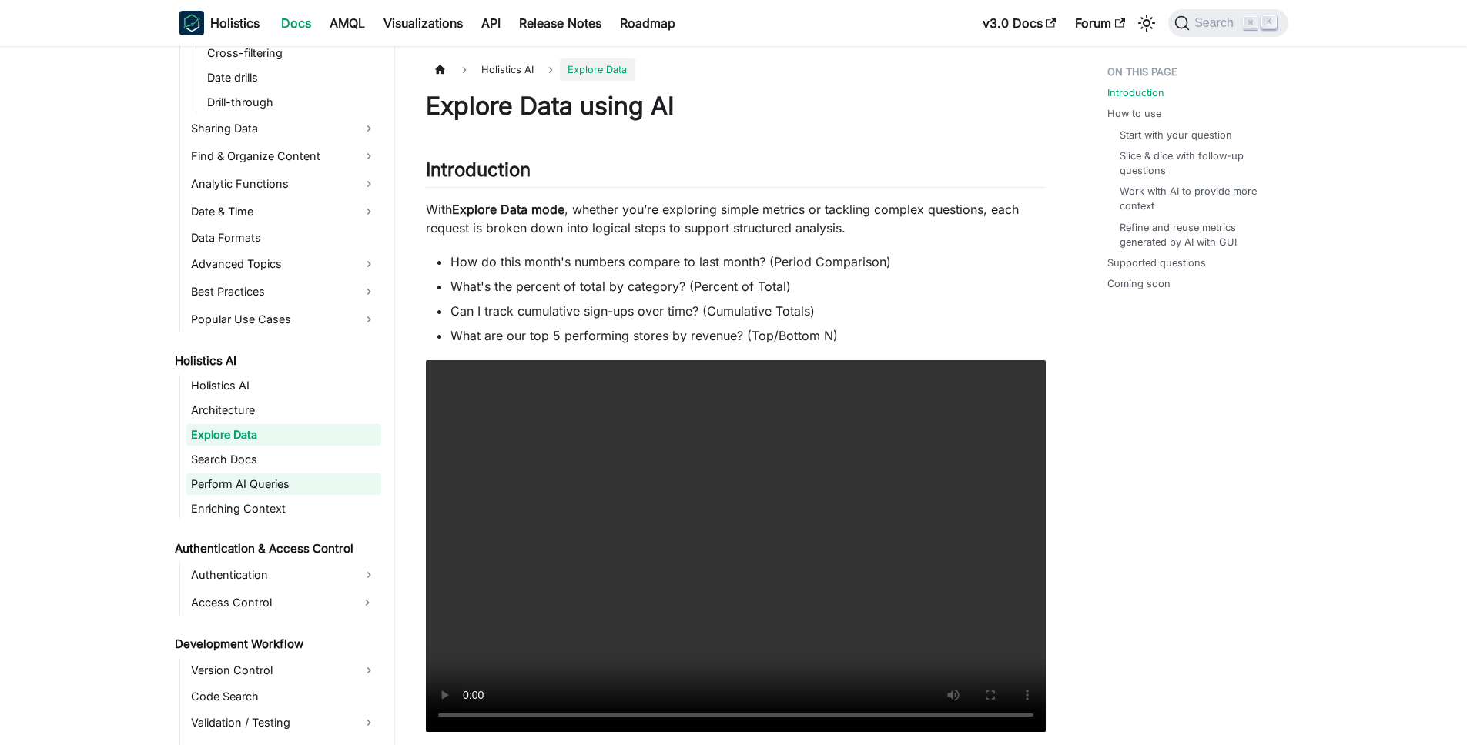
click at [263, 482] on link "Perform AI Queries" at bounding box center [283, 485] width 195 height 22
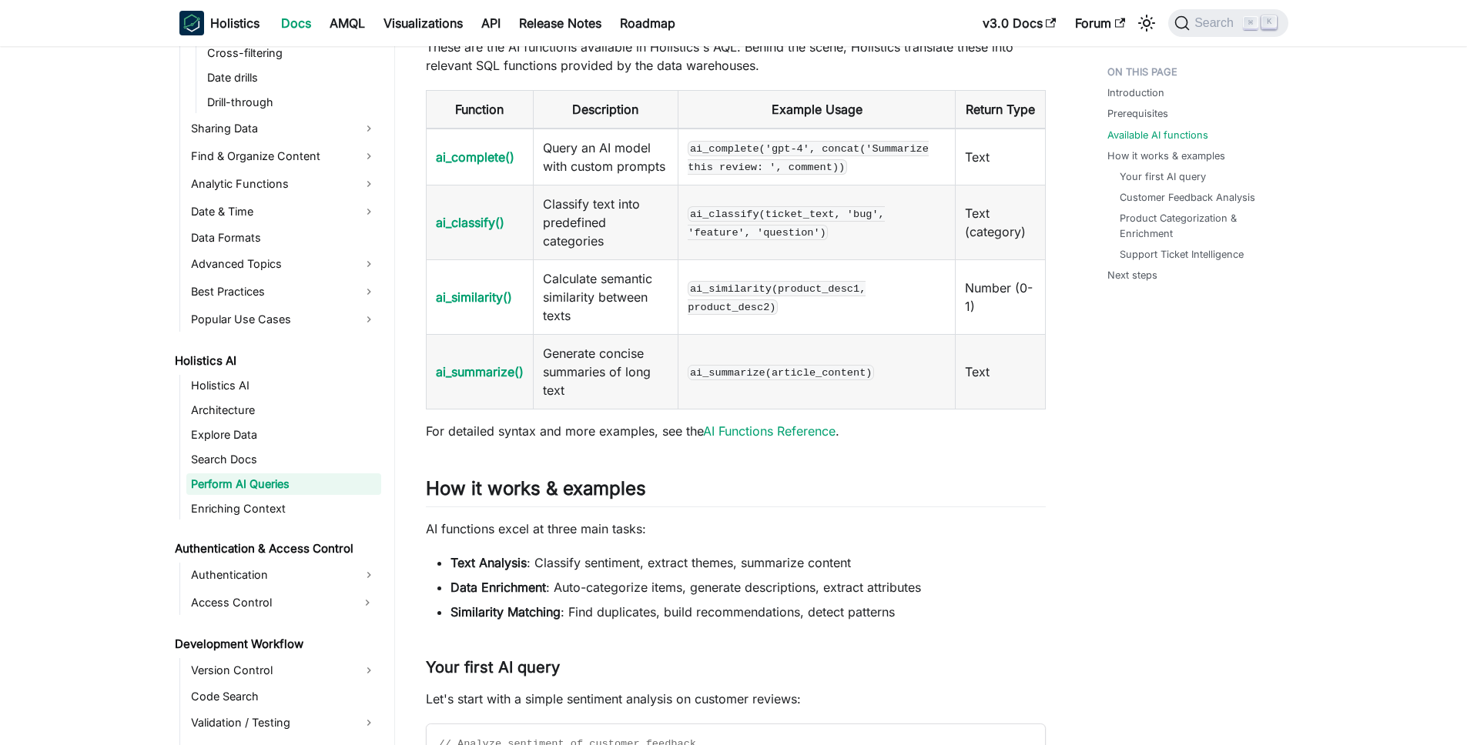
scroll to position [745, 0]
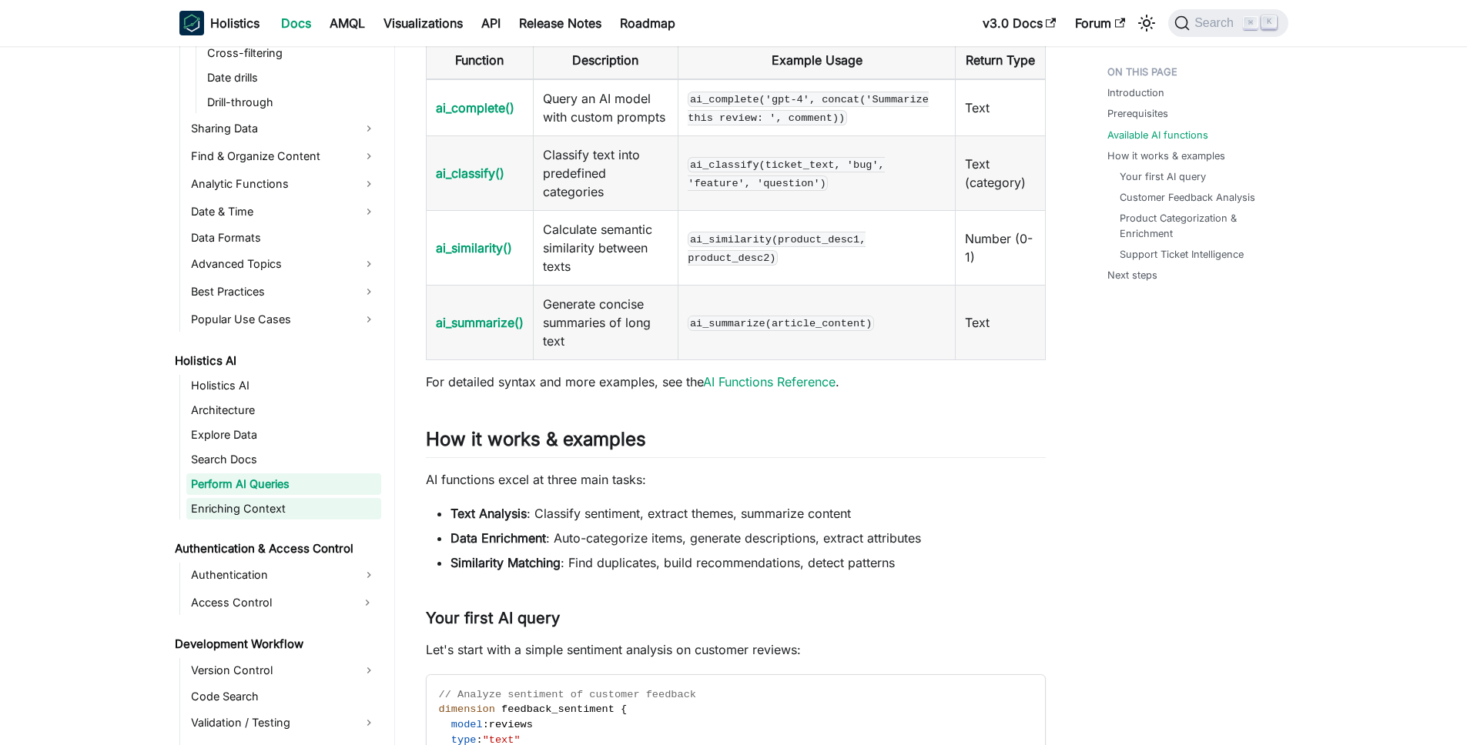
click at [247, 516] on link "Enriching Context" at bounding box center [283, 509] width 195 height 22
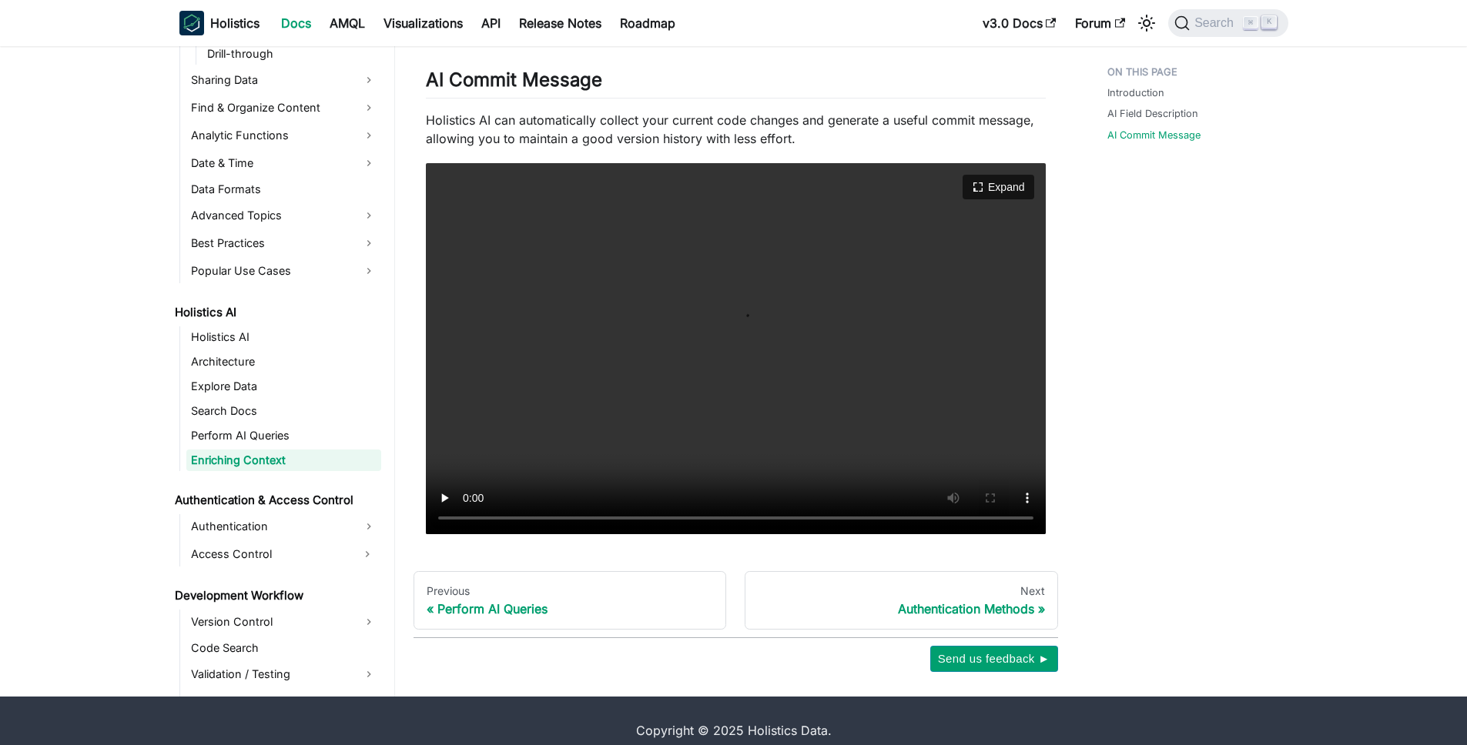
scroll to position [719, 0]
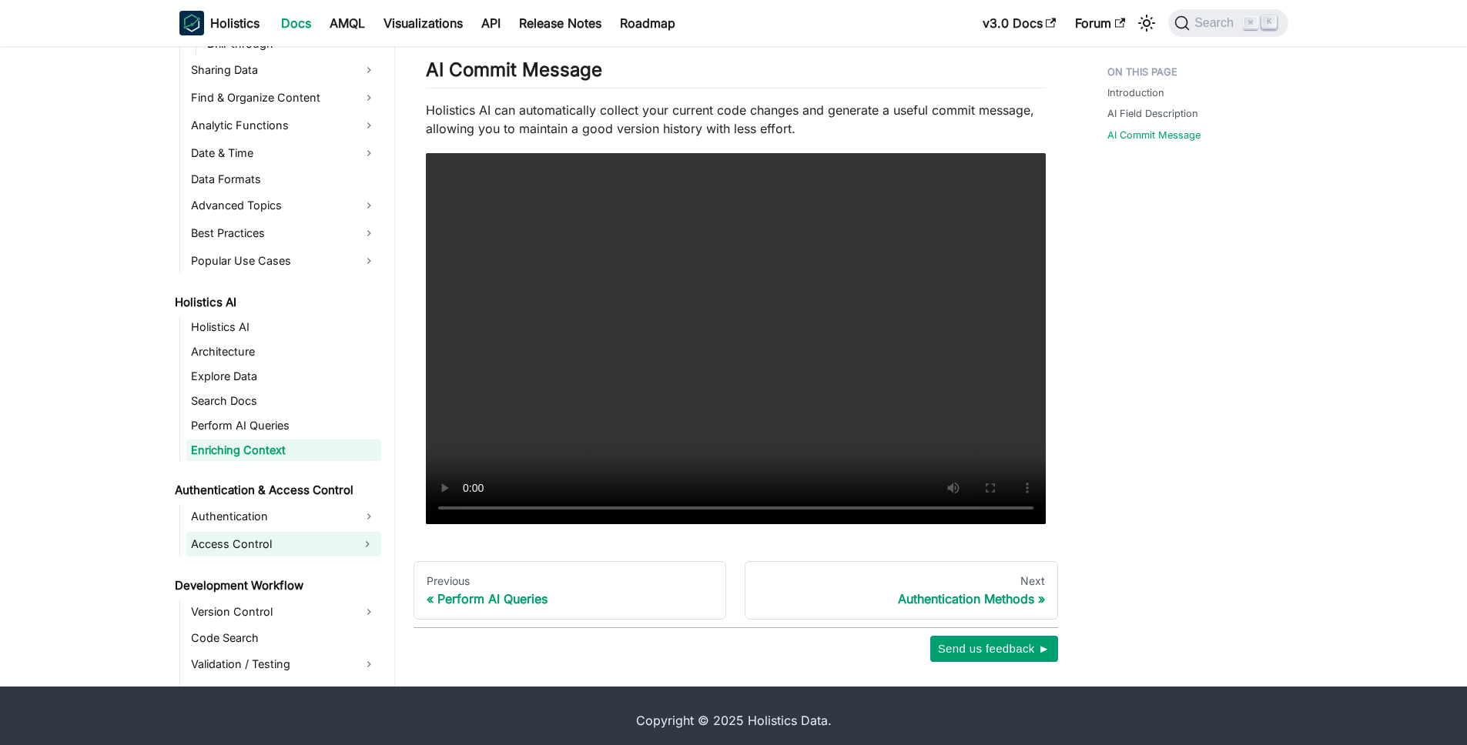
click at [261, 540] on link "Access Control" at bounding box center [269, 544] width 167 height 25
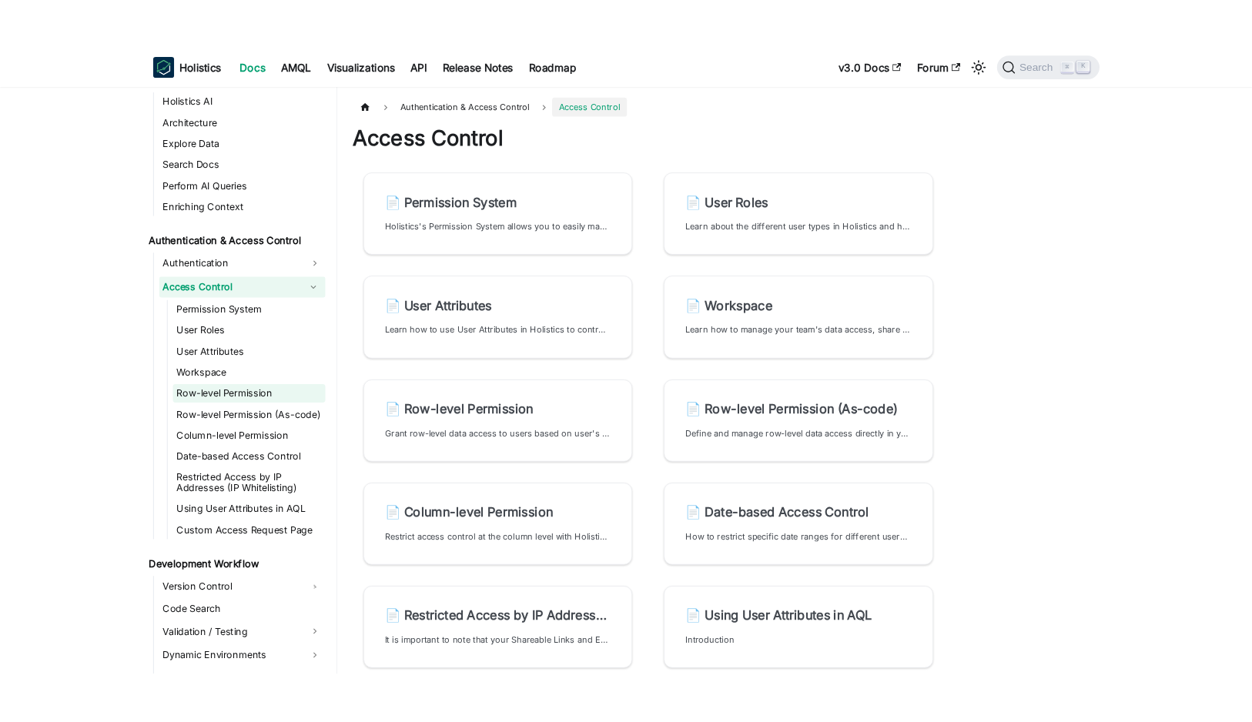
scroll to position [966, 0]
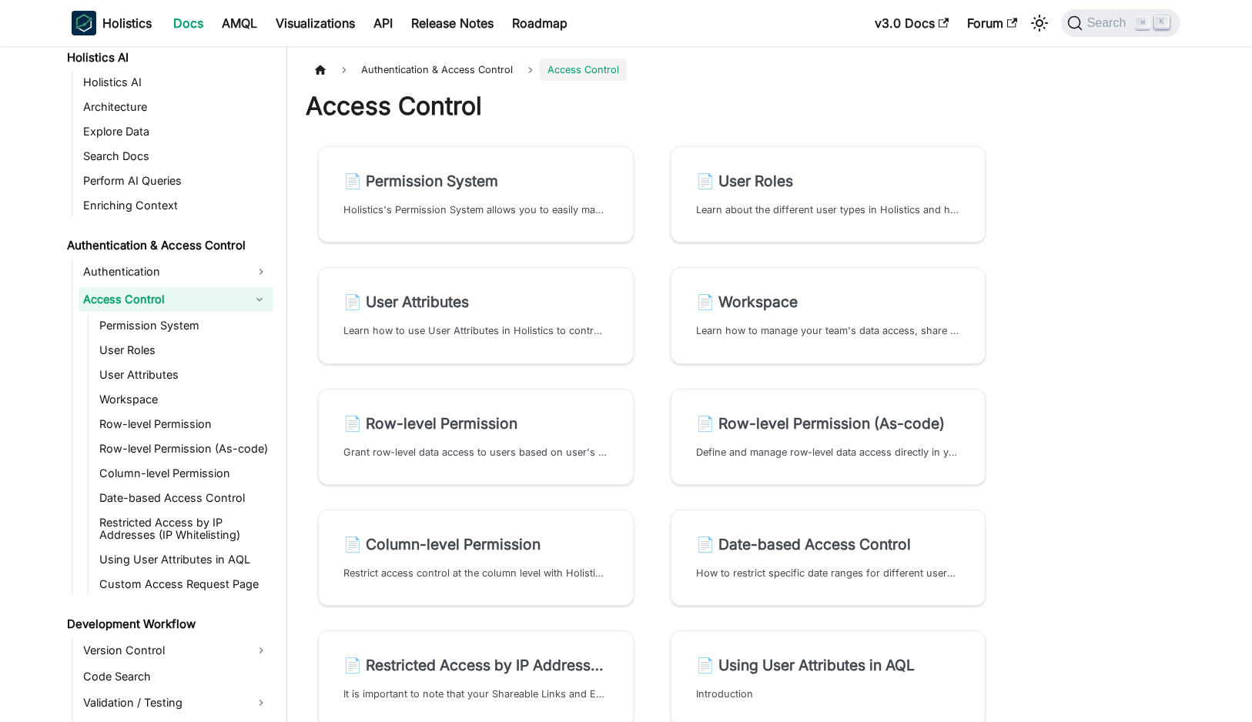
click at [830, 94] on h1 "Access Control" at bounding box center [652, 106] width 692 height 31
click at [853, 91] on h1 "Access Control" at bounding box center [652, 106] width 692 height 31
click at [1019, 108] on div "Authentication & Access Control Access Control Access Control 📄️ Permission Sys…" at bounding box center [767, 528] width 960 height 964
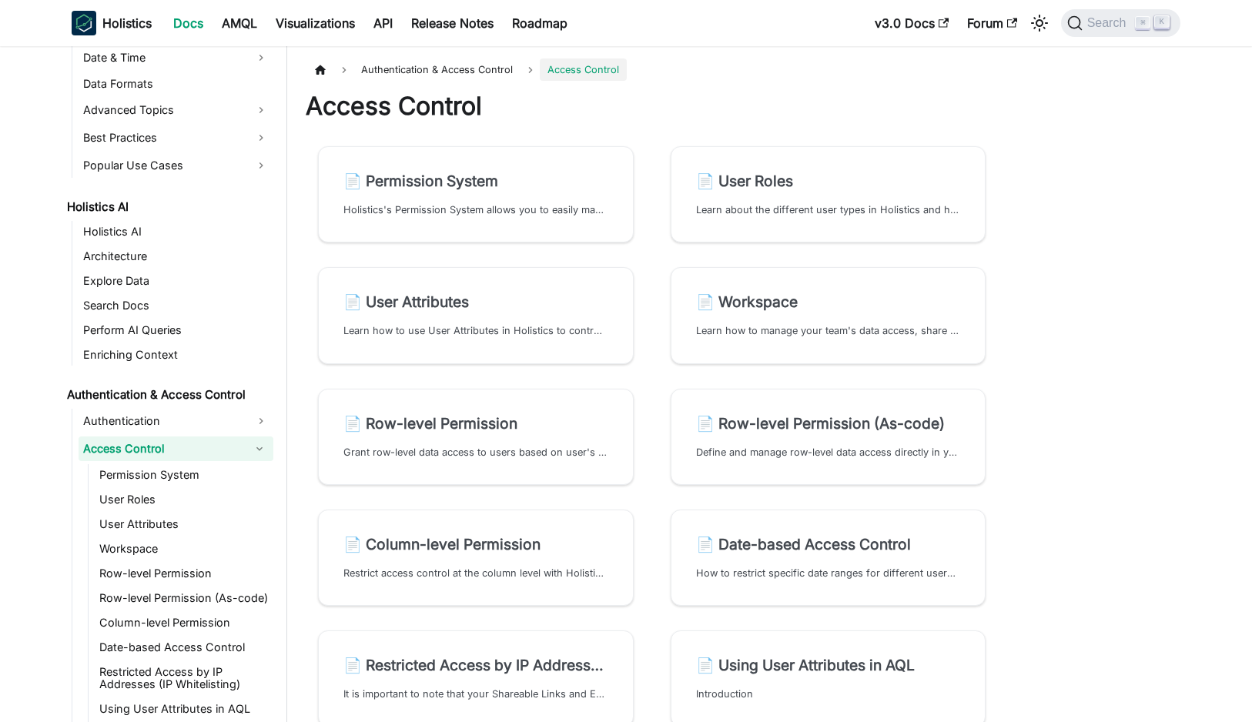
scroll to position [794, 0]
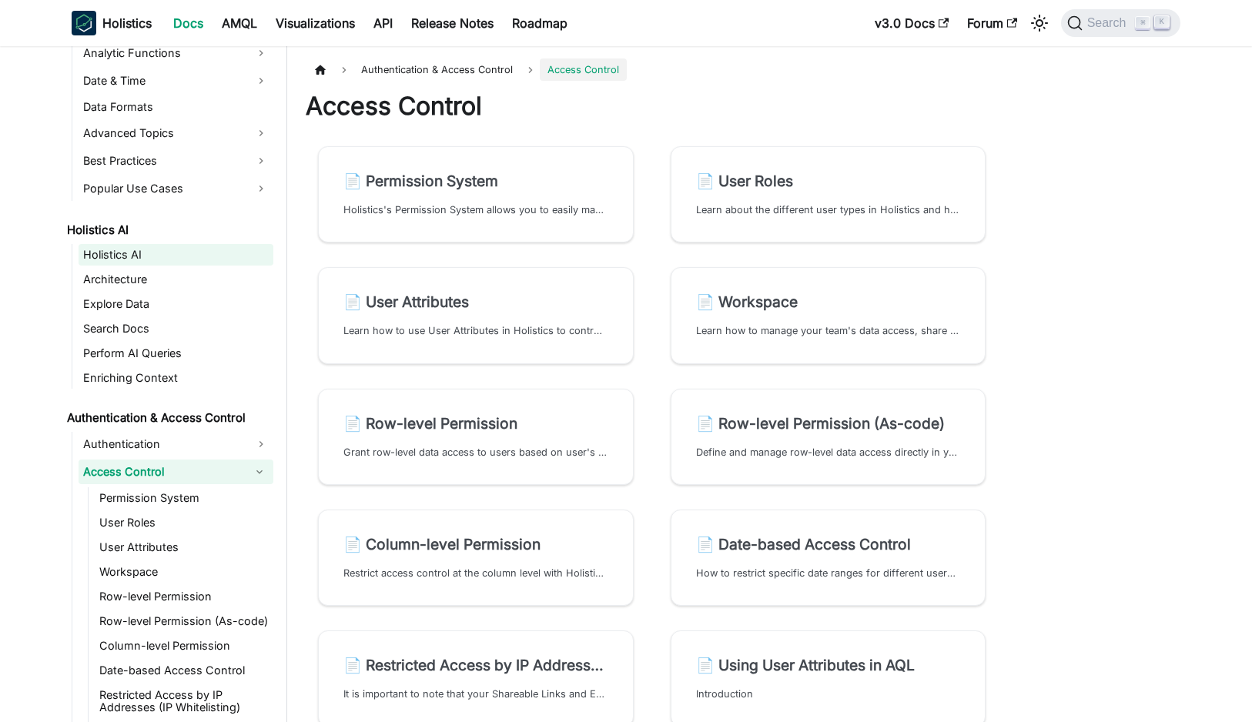
click at [148, 265] on link "Holistics AI" at bounding box center [176, 255] width 195 height 22
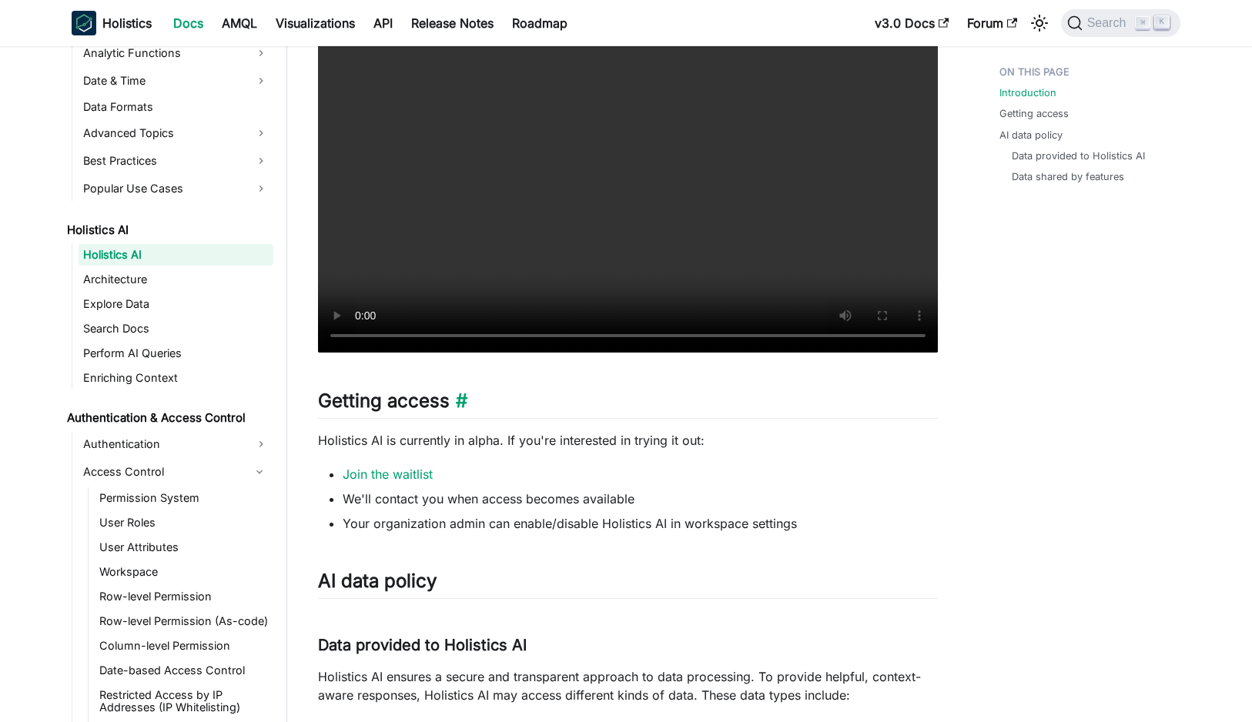
scroll to position [449, 0]
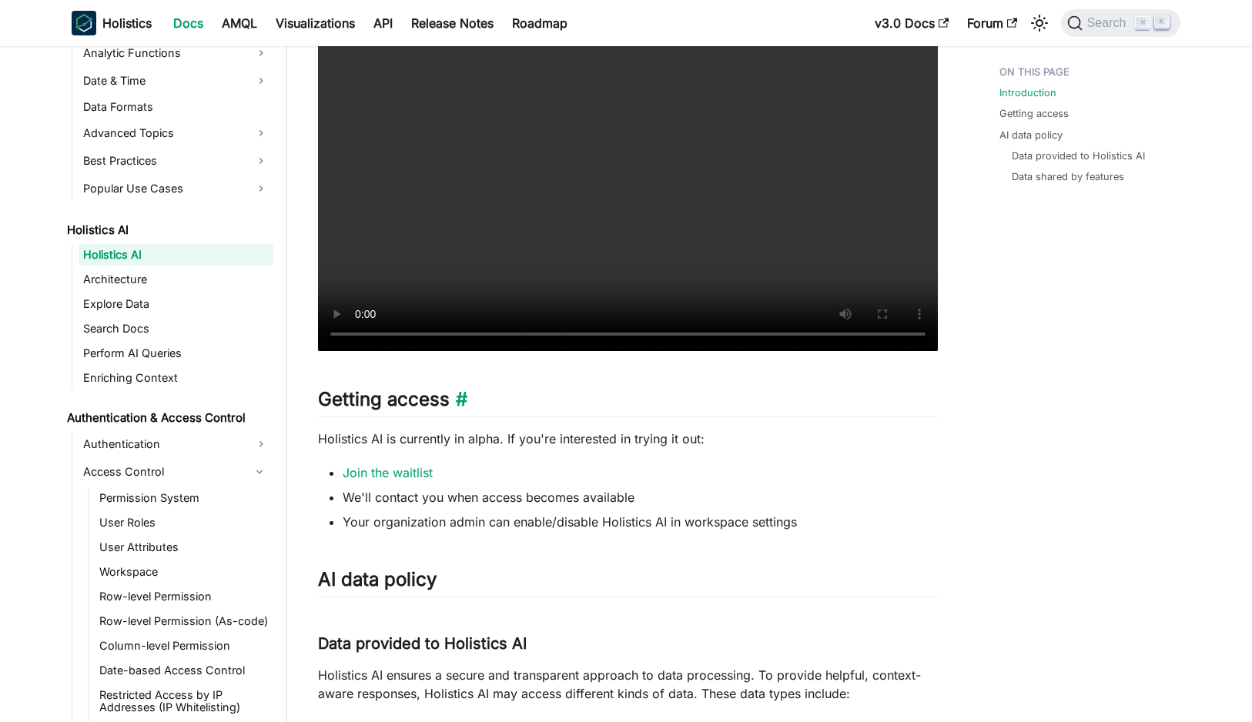
click at [765, 389] on h2 "Getting access ​" at bounding box center [628, 402] width 620 height 29
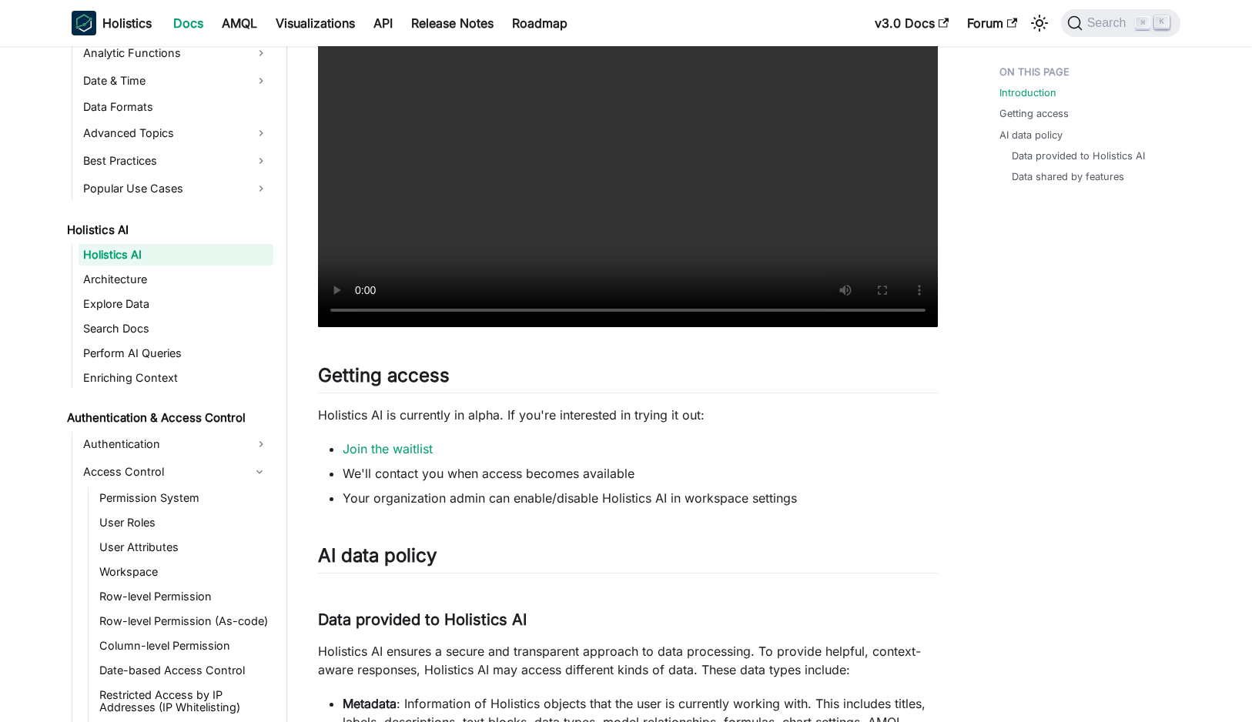
scroll to position [474, 0]
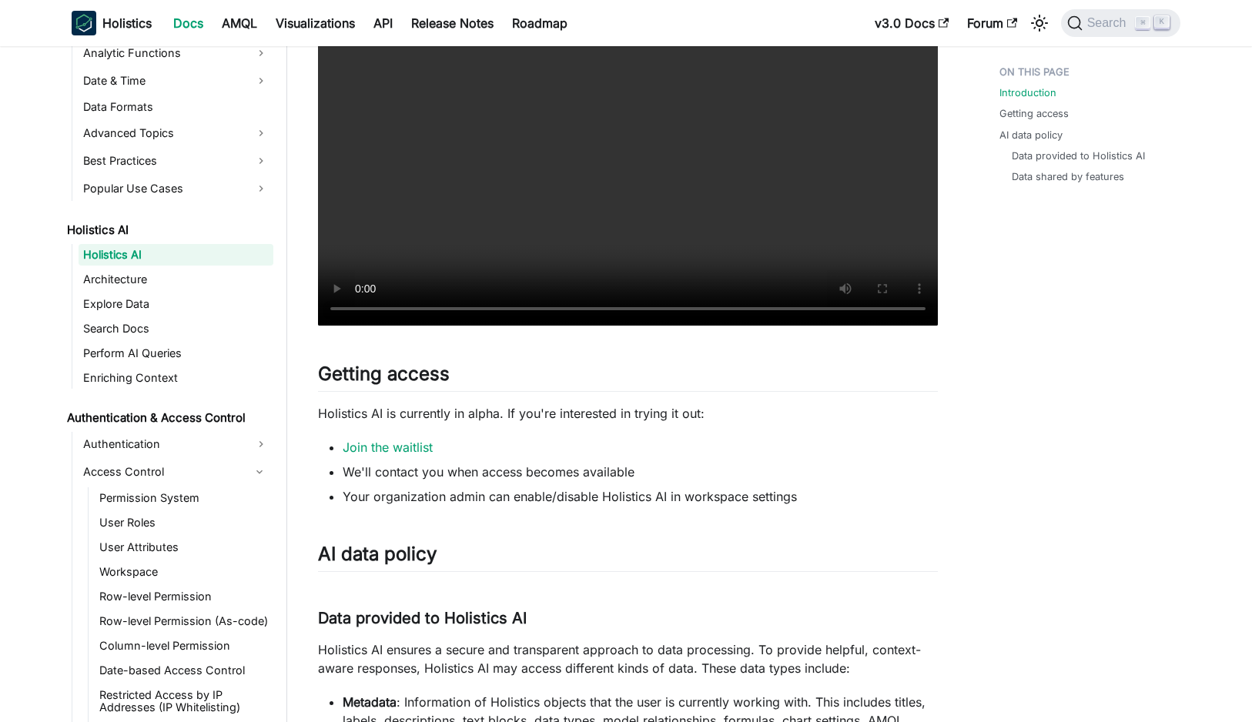
click at [792, 353] on div "Holistics AI Early Access 🚀 Holistics AI is now in alpha! Read our announcement…" at bounding box center [628, 412] width 620 height 1593
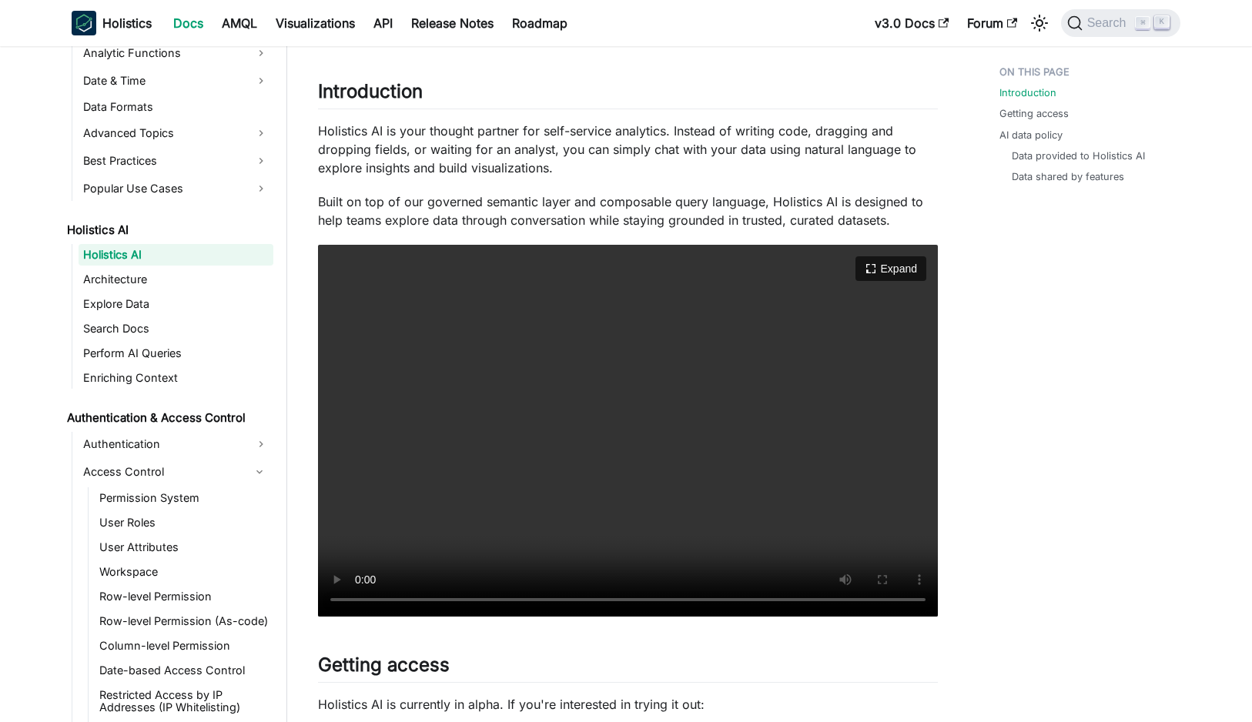
scroll to position [176, 0]
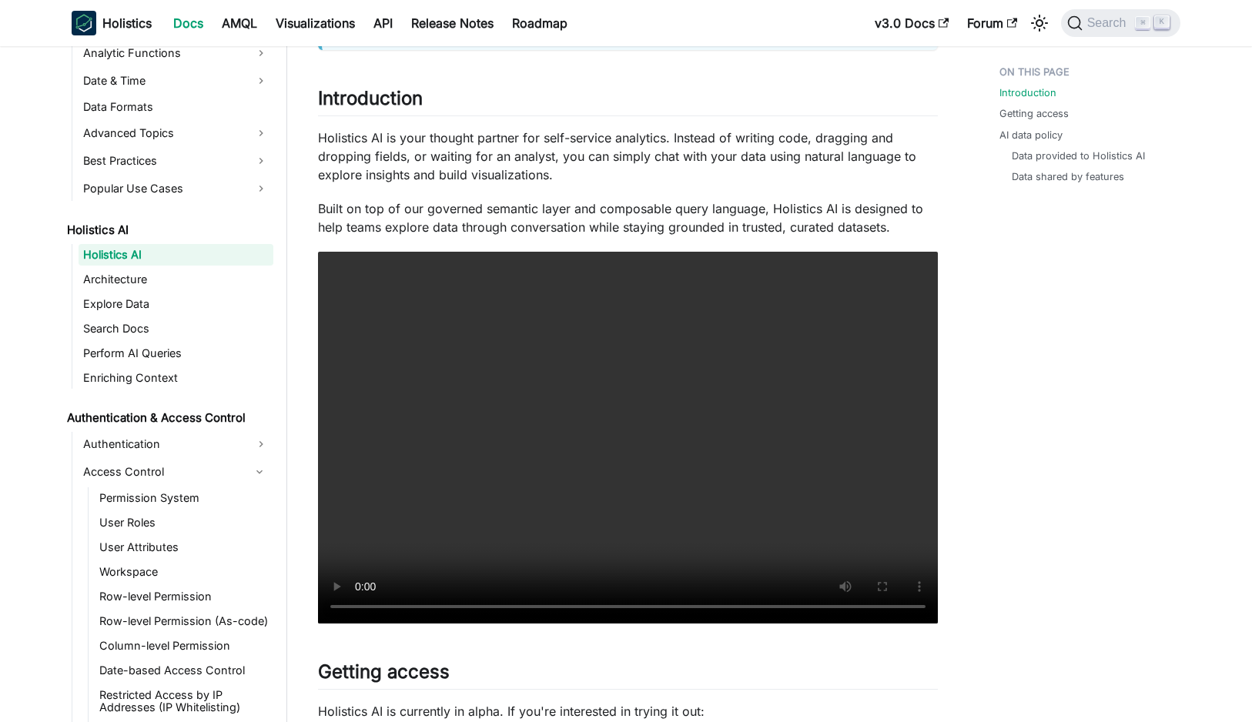
click at [745, 236] on div "Holistics AI Early Access 🚀 Holistics AI is now in alpha! Read our announcement…" at bounding box center [628, 711] width 620 height 1593
click at [675, 234] on p "Built on top of our governed semantic layer and composable query language, Holi…" at bounding box center [628, 217] width 620 height 37
